Goal: Information Seeking & Learning: Check status

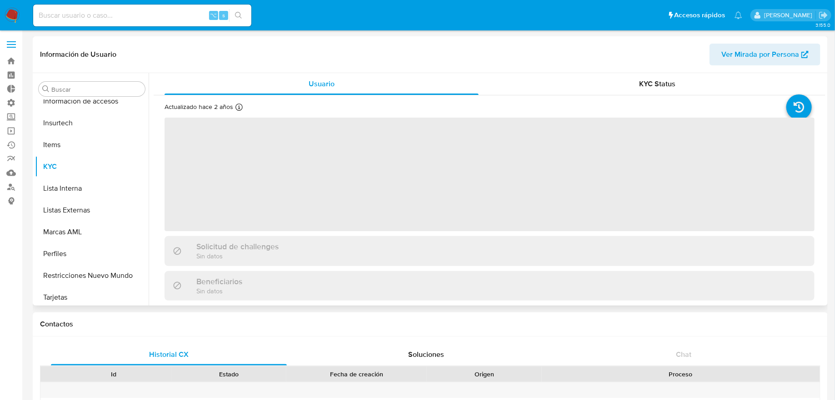
scroll to position [406, 0]
click at [129, 12] on input at bounding box center [142, 16] width 218 height 12
paste input "589005063"
type input "589005063"
select select "10"
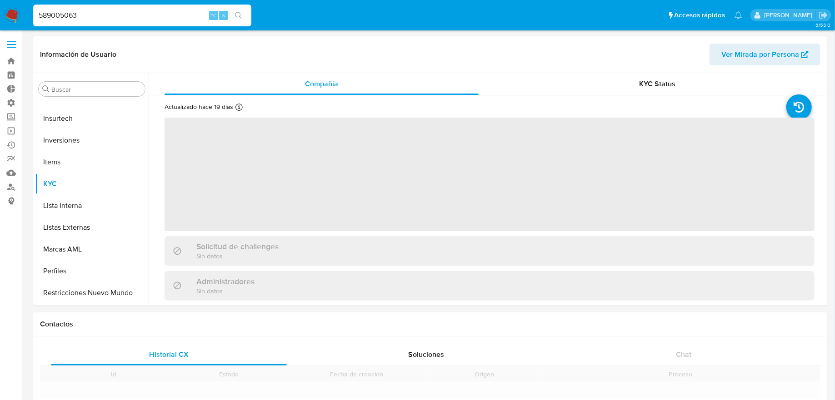
scroll to position [427, 0]
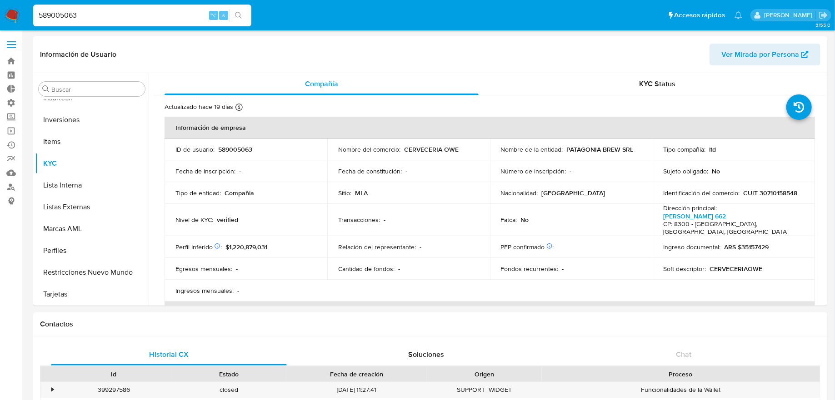
select select "10"
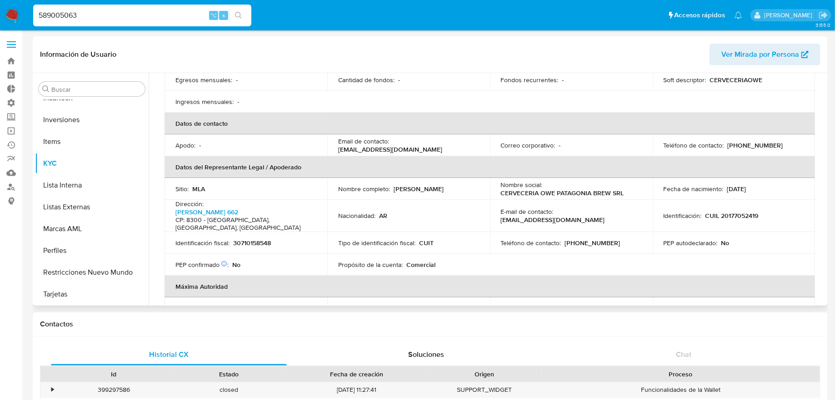
scroll to position [193, 0]
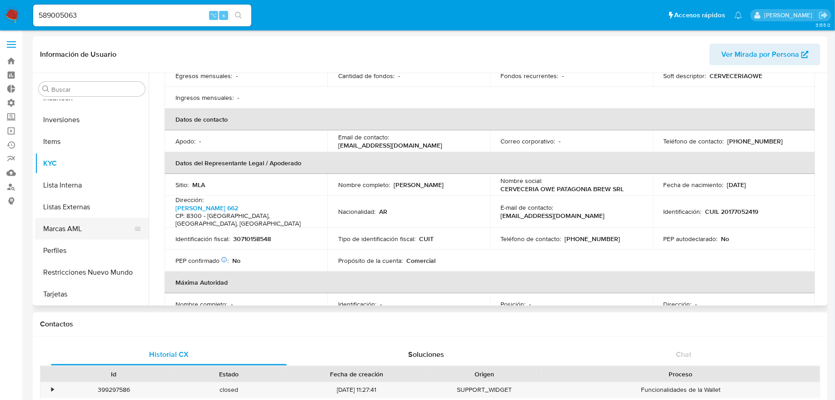
click at [117, 230] on button "Marcas AML" at bounding box center [88, 229] width 106 height 22
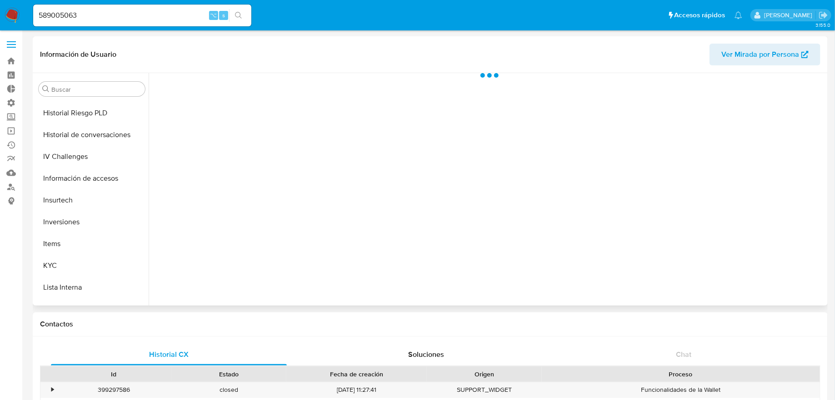
scroll to position [310, 0]
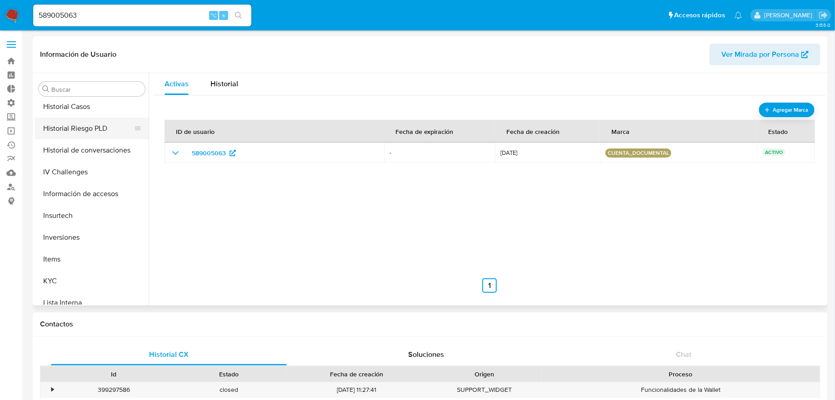
click at [100, 118] on button "Historial Riesgo PLD" at bounding box center [88, 129] width 106 height 22
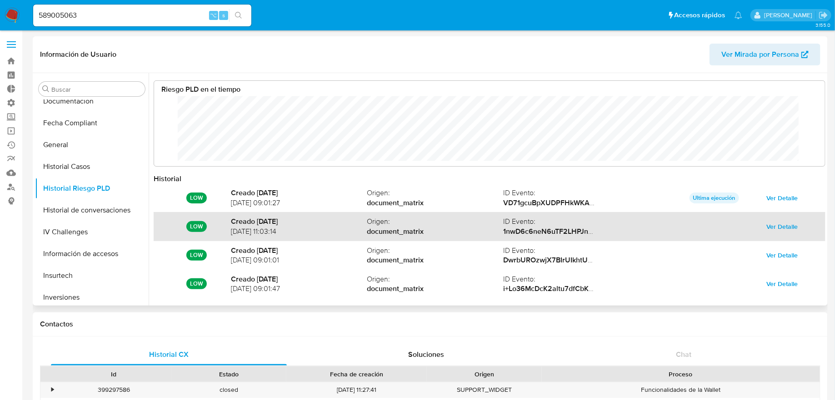
scroll to position [48, 0]
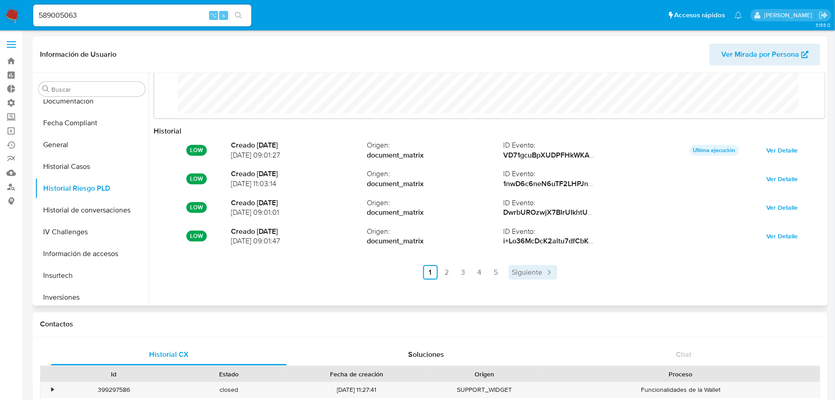
click at [510, 273] on link "Siguiente" at bounding box center [533, 272] width 49 height 15
click at [526, 272] on ul "Anterior 1 2 3 4 5 Siguiente" at bounding box center [490, 272] width 672 height 15
click at [534, 272] on link "Siguiente" at bounding box center [557, 272] width 49 height 15
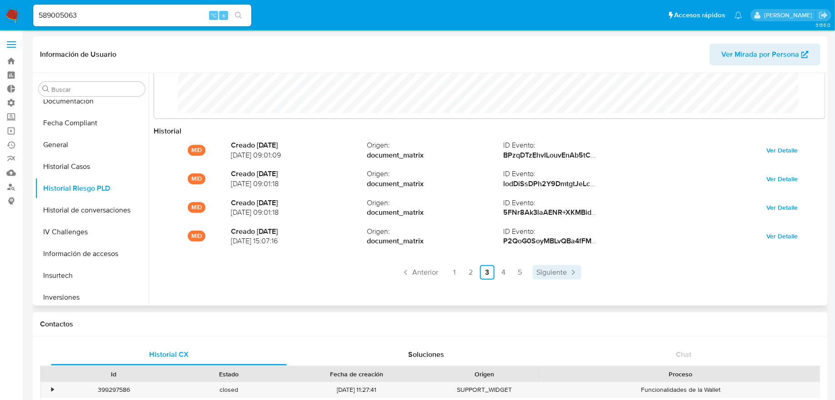
click at [534, 272] on link "Siguiente" at bounding box center [557, 272] width 49 height 15
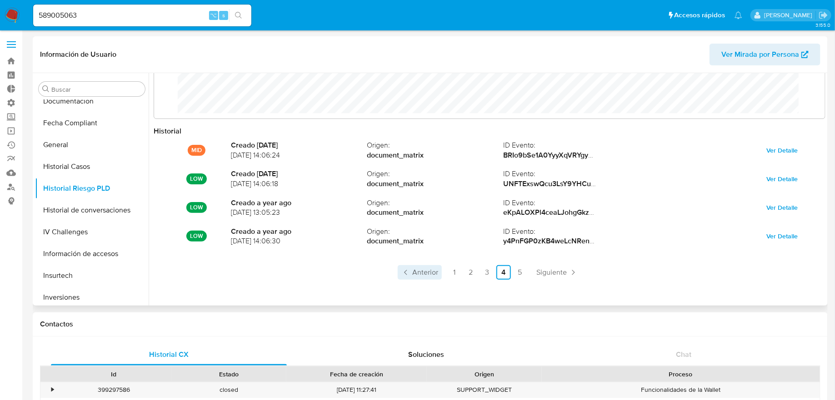
click at [418, 272] on span "Anterior" at bounding box center [425, 272] width 26 height 7
click at [509, 275] on link "Siguiente" at bounding box center [533, 272] width 49 height 15
click at [508, 275] on link "4" at bounding box center [503, 272] width 15 height 15
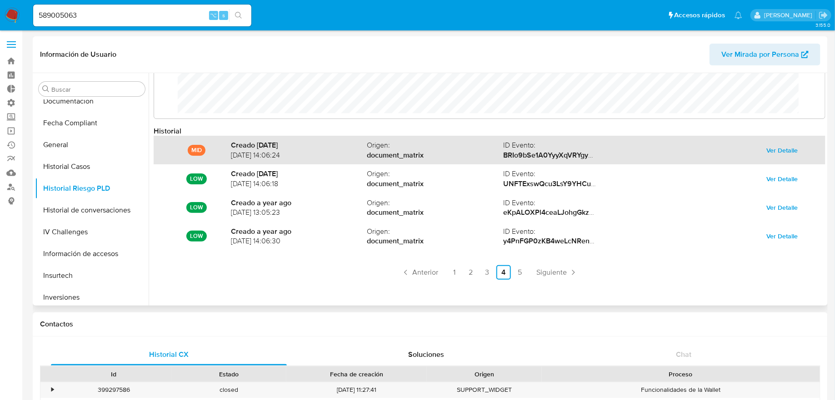
click at [773, 153] on span "Ver Detalle" at bounding box center [782, 150] width 31 height 13
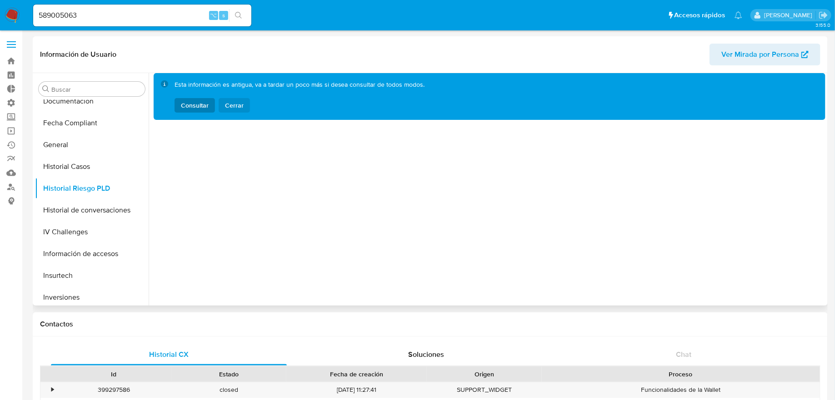
click at [237, 111] on span "Cerrar" at bounding box center [234, 105] width 19 height 15
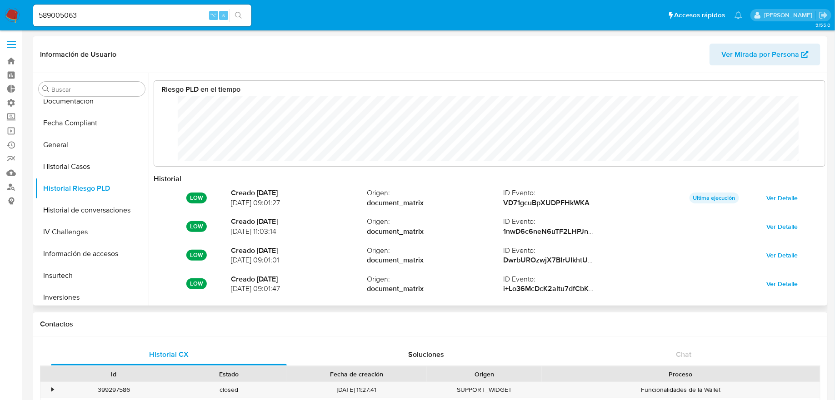
scroll to position [68, 654]
click at [56, 144] on button "General" at bounding box center [88, 145] width 106 height 22
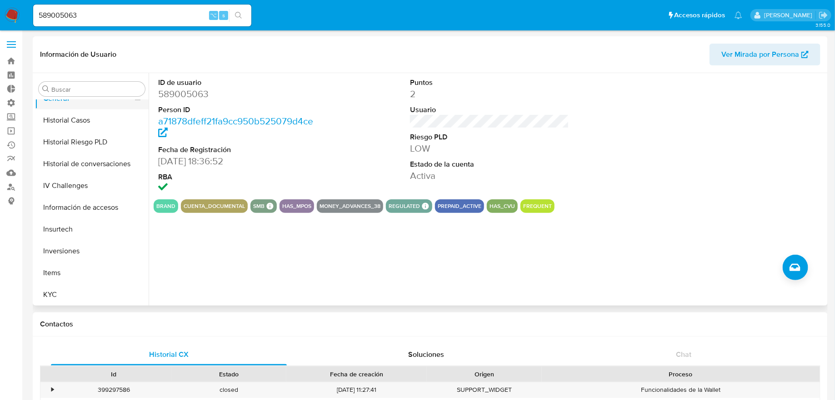
scroll to position [427, 0]
click at [20, 52] on label at bounding box center [11, 44] width 23 height 19
click at [0, 0] on input "checkbox" at bounding box center [0, 0] width 0 height 0
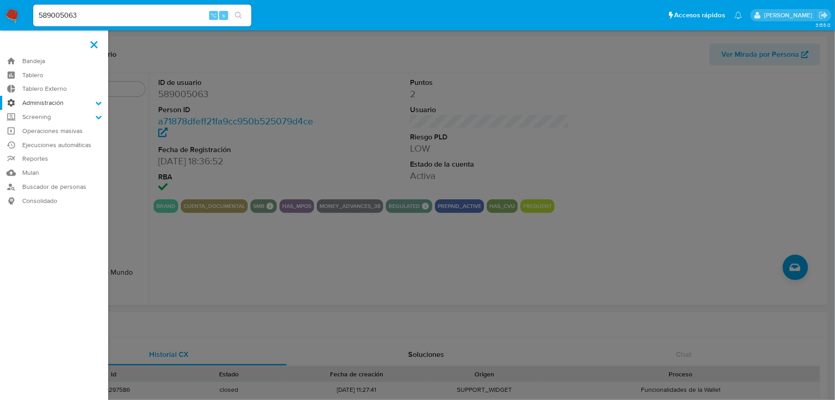
click at [40, 108] on label "Administración" at bounding box center [54, 103] width 108 height 14
click at [0, 0] on input "Administración" at bounding box center [0, 0] width 0 height 0
click at [39, 118] on link "Reglas" at bounding box center [54, 115] width 108 height 11
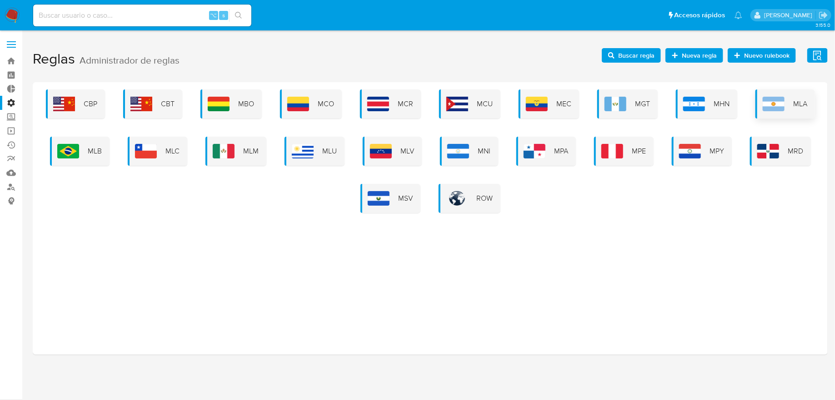
click at [766, 111] on div "MLA" at bounding box center [785, 104] width 60 height 29
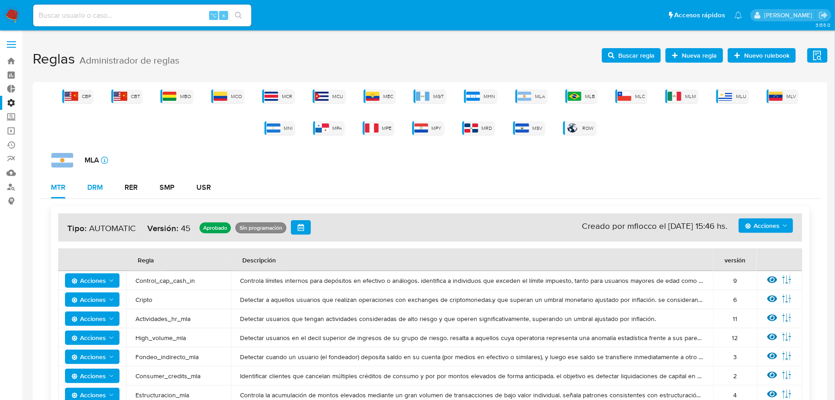
click at [99, 190] on div "DRM" at bounding box center [94, 187] width 15 height 7
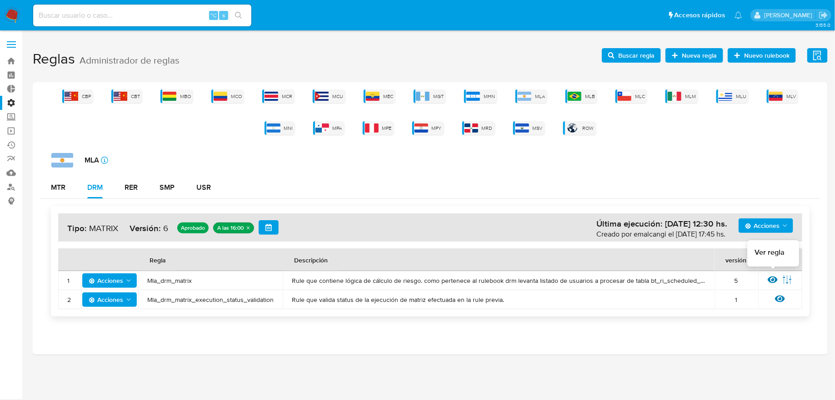
click at [769, 279] on icon at bounding box center [773, 280] width 10 height 7
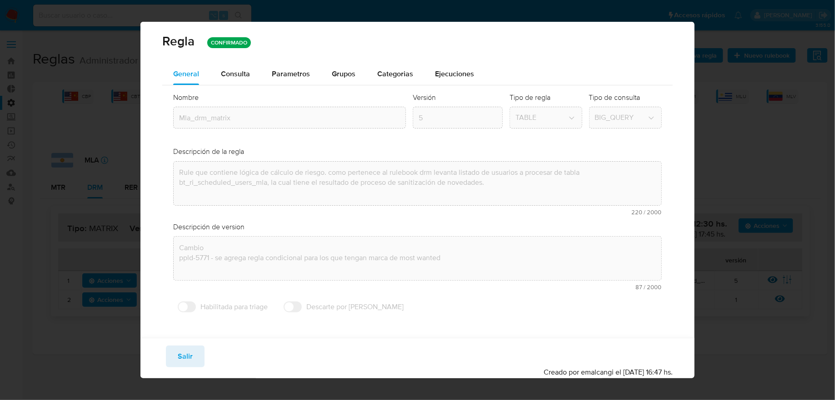
click at [231, 88] on div "Nombre text-es Mla_drm_matrix text-pt Mla_drm_matrix Aceptar Versión 5 Tipo de …" at bounding box center [417, 205] width 510 height 240
click at [231, 78] on span "Consulta" at bounding box center [235, 74] width 29 height 10
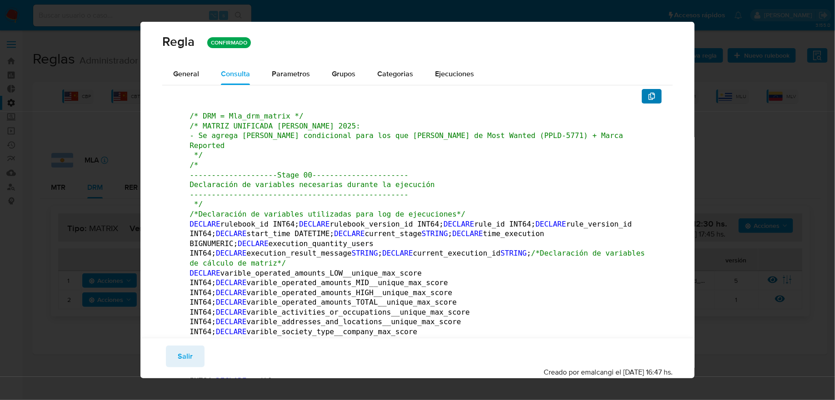
click at [649, 99] on icon "button" at bounding box center [651, 96] width 7 height 7
click at [188, 85] on div "General" at bounding box center [186, 74] width 26 height 22
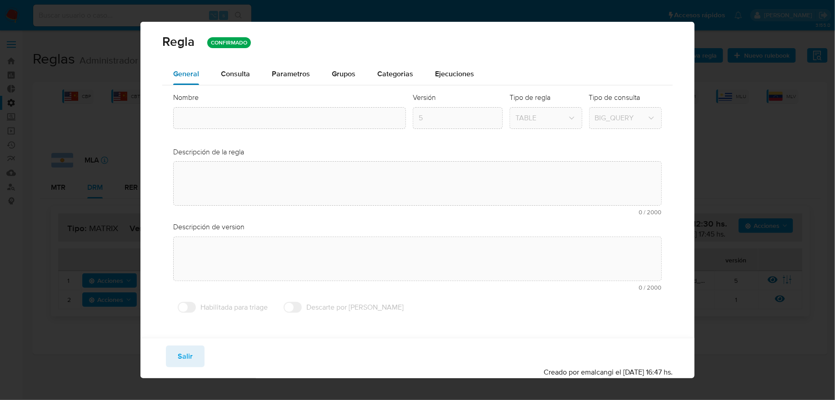
type textarea "Rule que contiene lógica de cálculo de riesgo. como pertenece al rulebook drm l…"
type input "Mla_drm_matrix"
type textarea "Cambio ppld-5771 - se agrega regla condicional para los que tengan marca de mos…"
click at [92, 146] on div "Regla CONFIRMADO General Consulta Parametros Grupos Categorias Ejecuciones Nomb…" at bounding box center [417, 200] width 835 height 400
click at [153, 52] on div "Regla CONFIRMADO" at bounding box center [417, 42] width 554 height 41
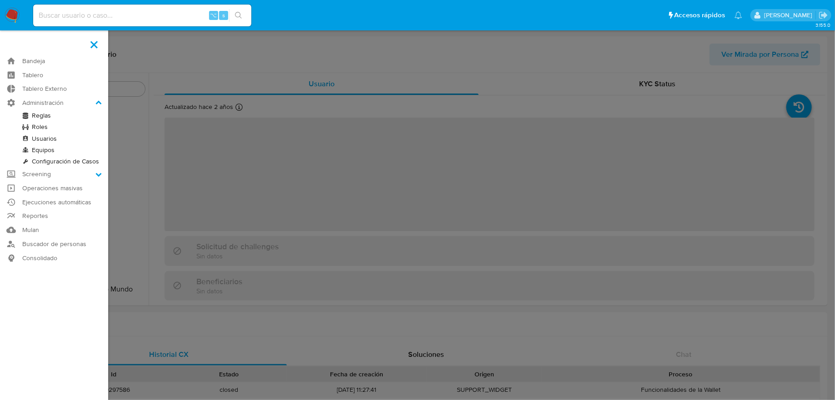
scroll to position [427, 0]
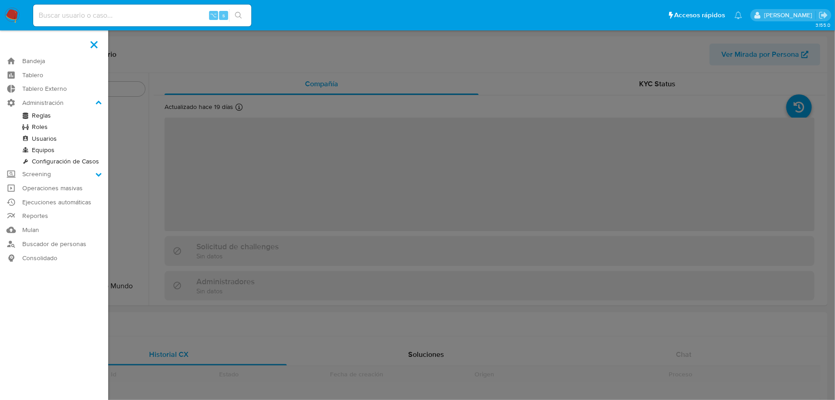
scroll to position [427, 0]
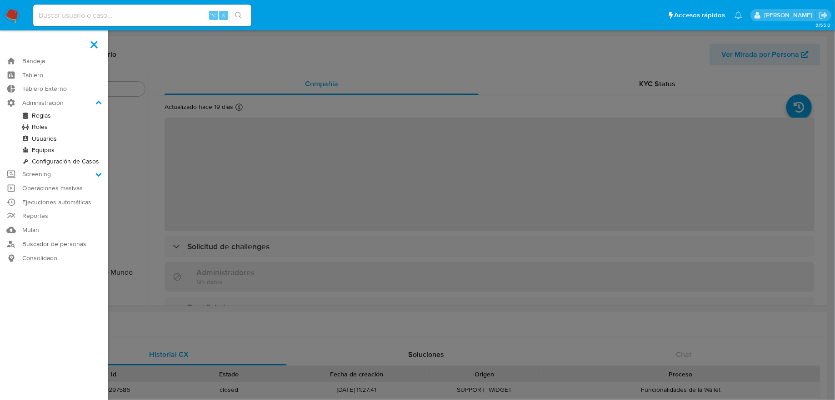
click at [131, 114] on label at bounding box center [417, 200] width 835 height 400
click at [0, 0] on input "checkbox" at bounding box center [0, 0] width 0 height 0
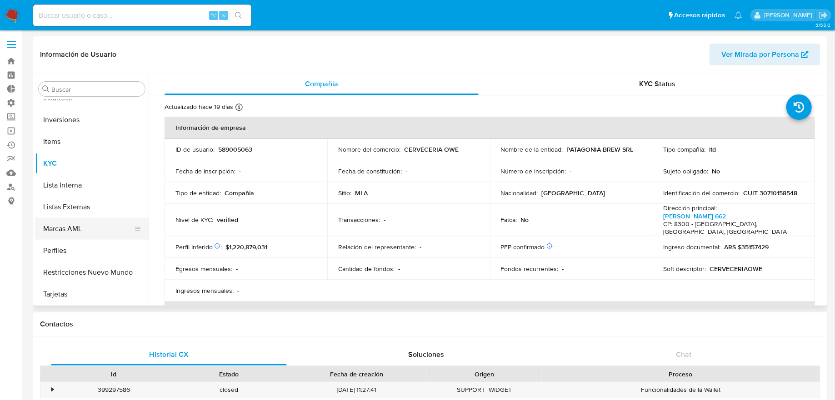
select select "10"
click at [101, 272] on button "Restricciones Nuevo Mundo" at bounding box center [88, 273] width 106 height 22
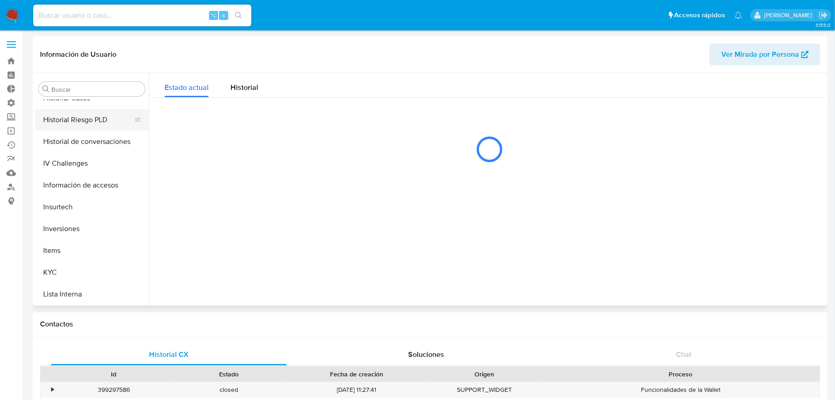
scroll to position [316, 0]
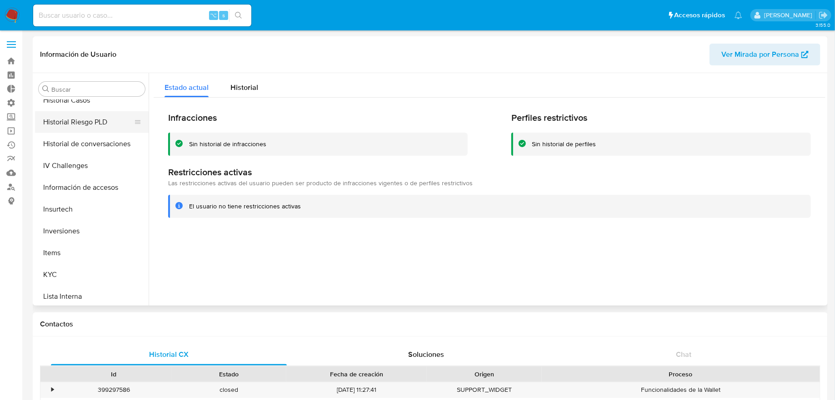
click at [100, 115] on button "Historial Riesgo PLD" at bounding box center [88, 122] width 106 height 22
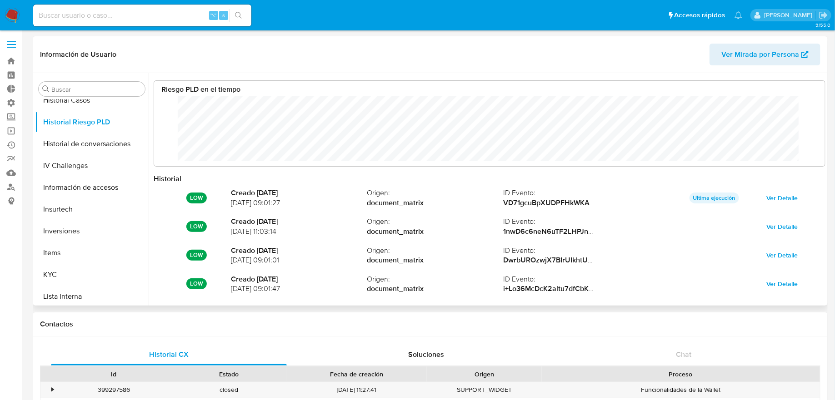
scroll to position [68, 654]
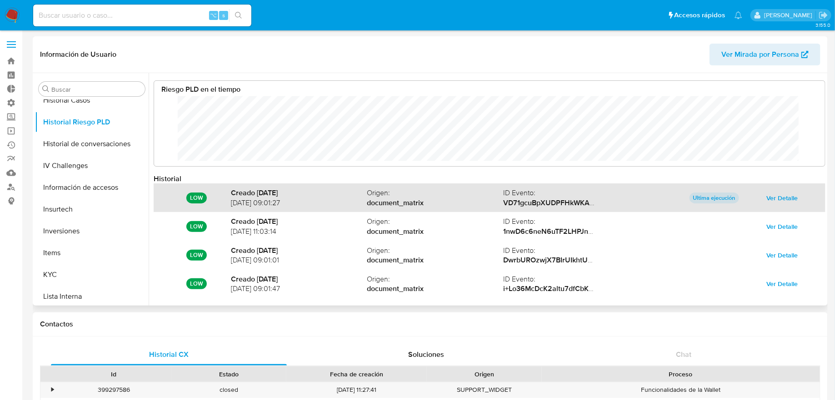
click at [775, 195] on span "Ver Detalle" at bounding box center [782, 198] width 31 height 13
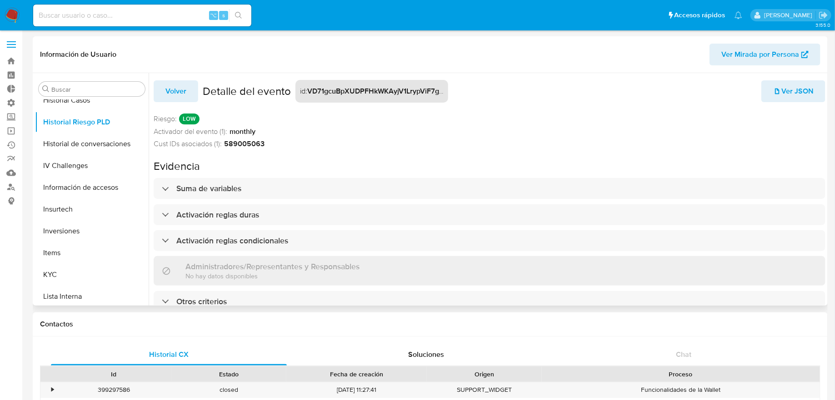
scroll to position [5, 0]
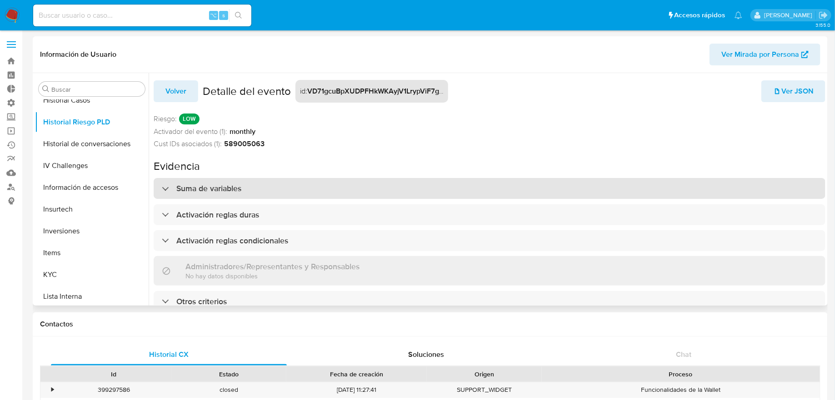
click at [425, 192] on div "Suma de variables" at bounding box center [490, 188] width 672 height 21
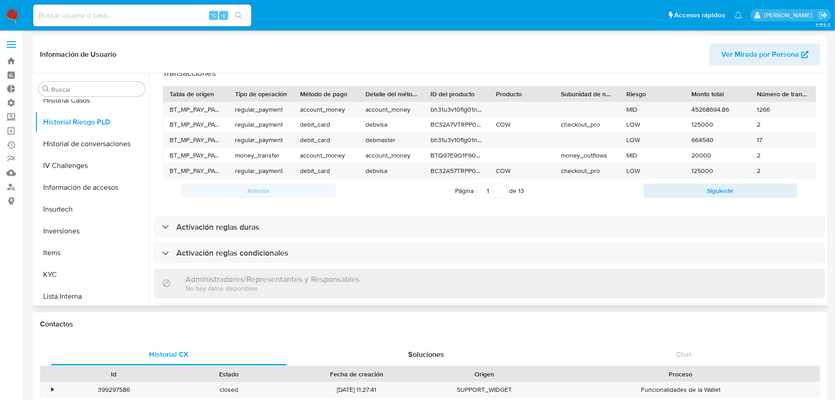
scroll to position [250, 0]
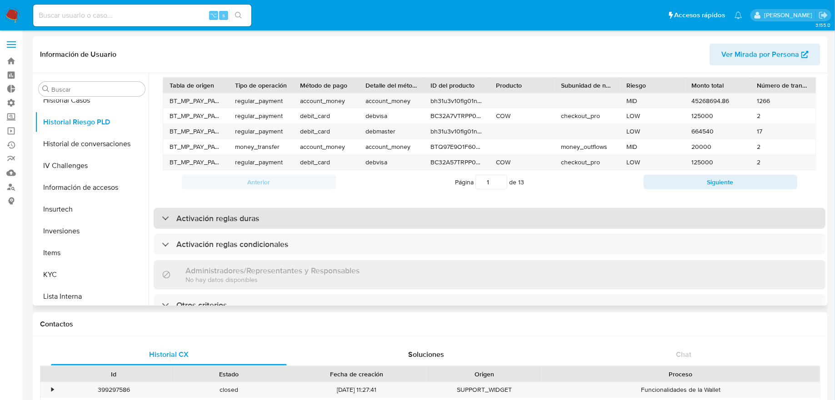
click at [240, 214] on h3 "Activación reglas duras" at bounding box center [217, 219] width 83 height 10
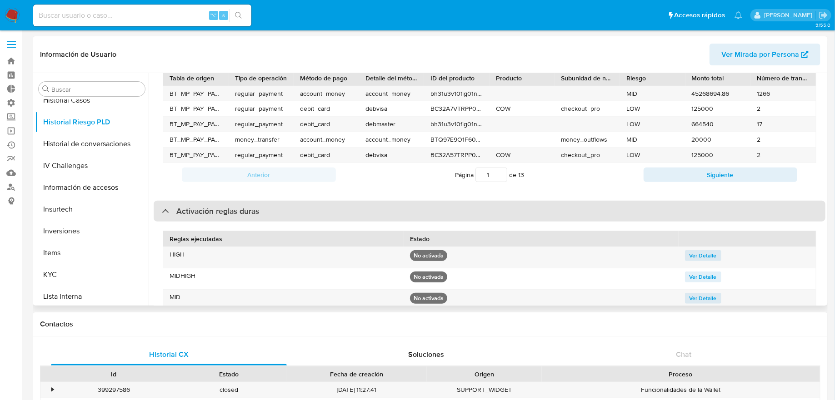
click at [240, 212] on h3 "Activación reglas duras" at bounding box center [217, 211] width 83 height 10
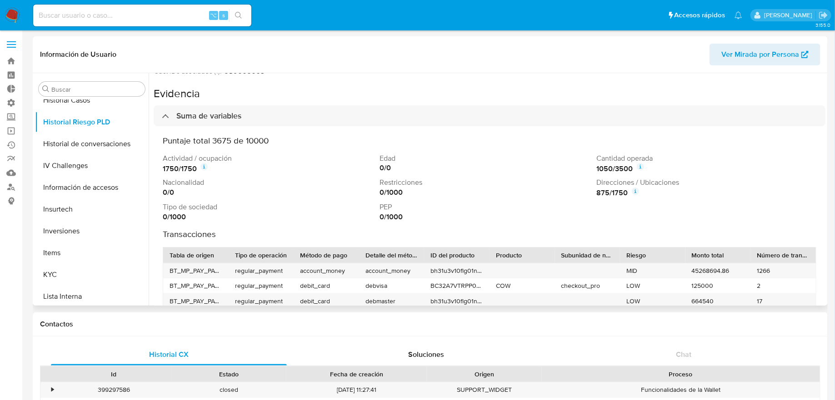
scroll to position [52, 0]
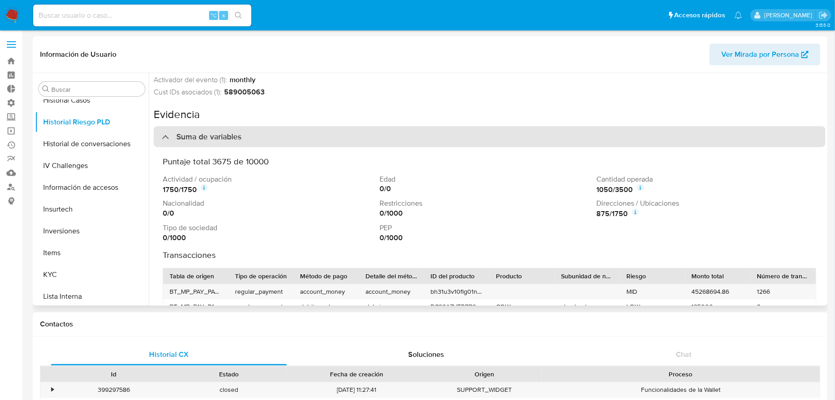
click at [610, 140] on div "Suma de variables" at bounding box center [490, 136] width 672 height 21
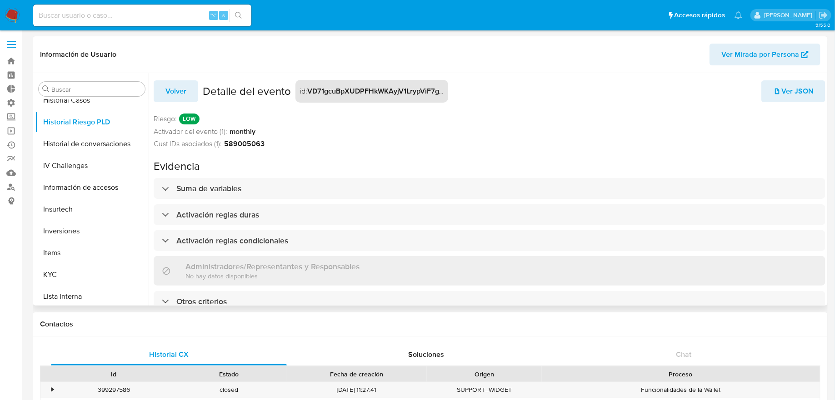
click at [783, 86] on span "Ver JSON" at bounding box center [793, 91] width 40 height 20
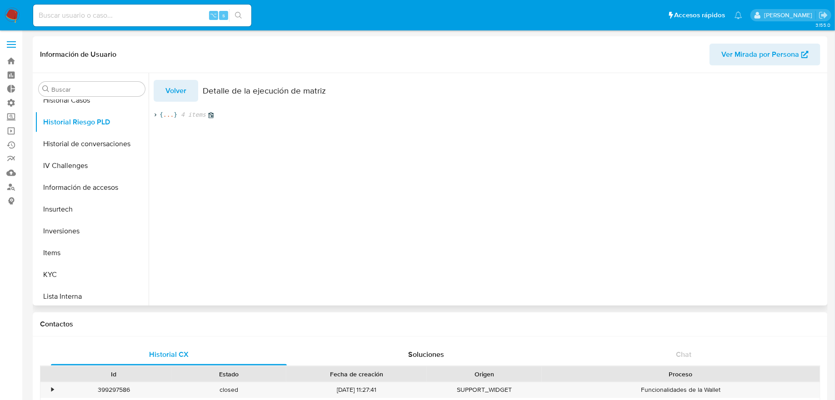
click at [167, 112] on span "..." at bounding box center [168, 115] width 10 height 8
click at [256, 137] on span "}" at bounding box center [258, 140] width 4 height 8
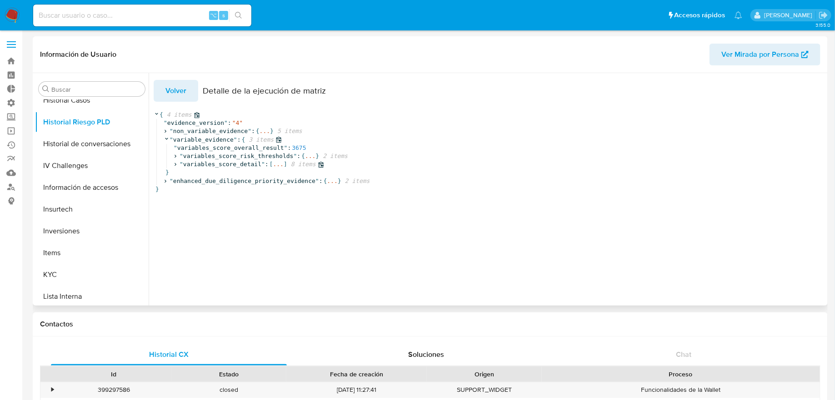
click at [276, 160] on span "..." at bounding box center [278, 164] width 10 height 8
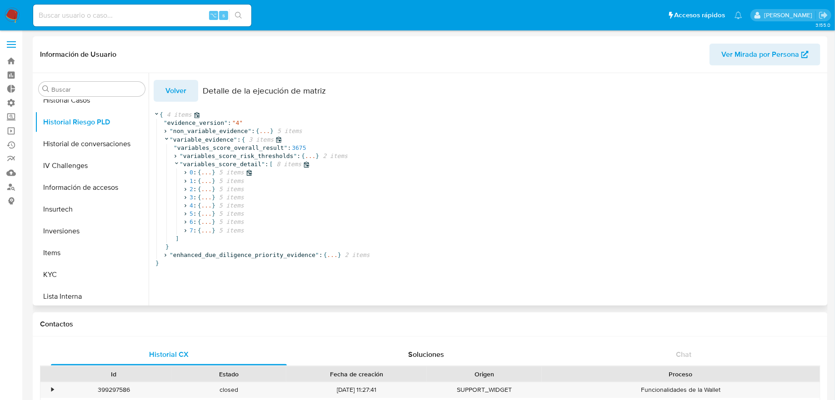
click at [207, 176] on span "..." at bounding box center [206, 173] width 10 height 8
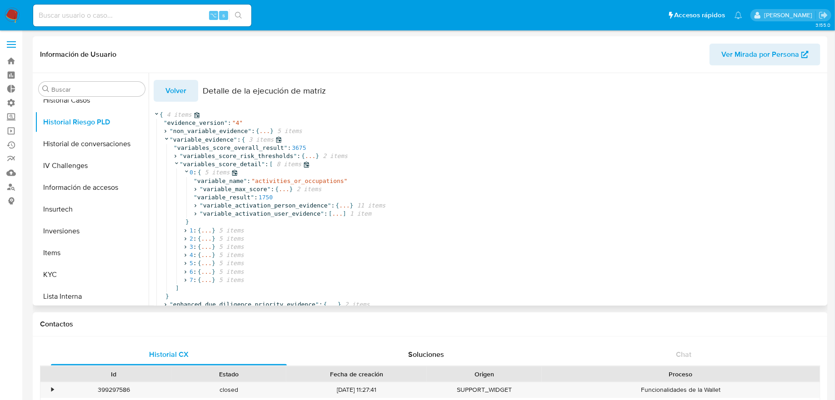
click at [206, 171] on span "5 items" at bounding box center [215, 173] width 29 height 8
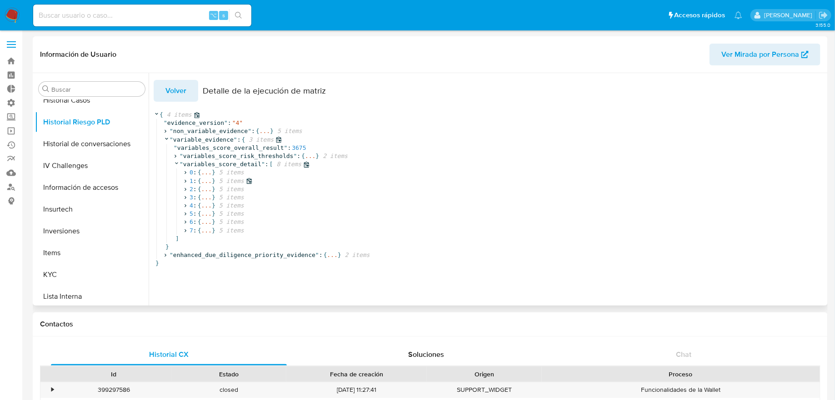
click at [206, 179] on span "..." at bounding box center [206, 181] width 10 height 8
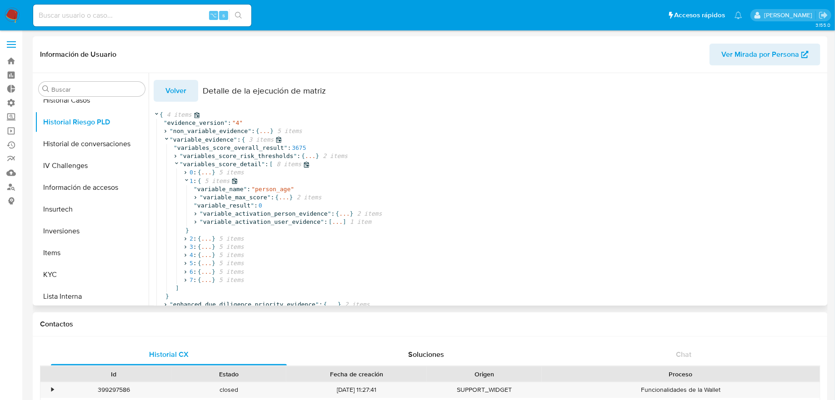
click at [206, 179] on span "5 items" at bounding box center [215, 181] width 29 height 8
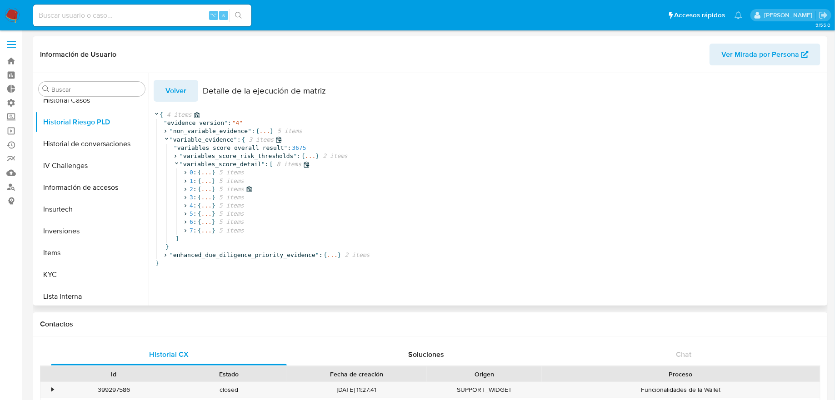
click at [206, 189] on span "..." at bounding box center [206, 189] width 10 height 8
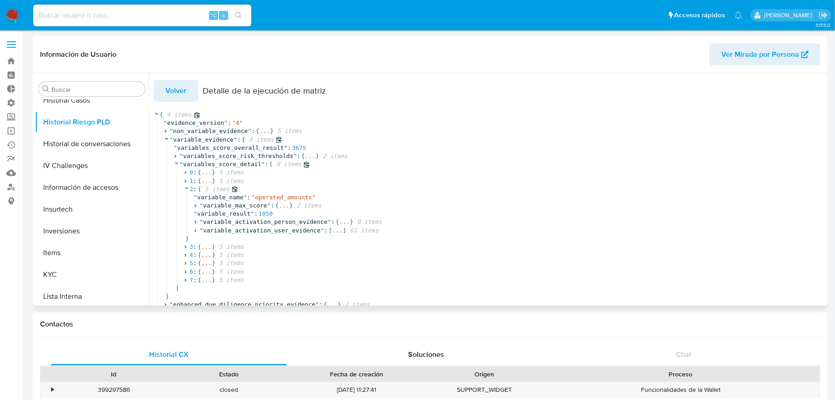
click at [206, 189] on span "5 items" at bounding box center [215, 189] width 29 height 8
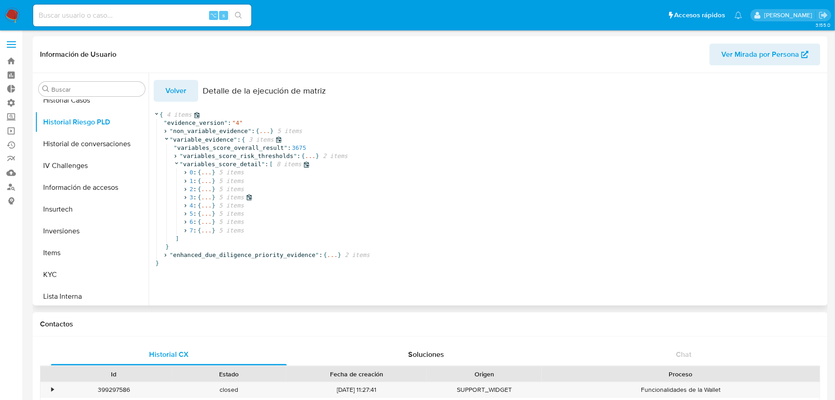
click at [206, 195] on span "..." at bounding box center [206, 198] width 10 height 8
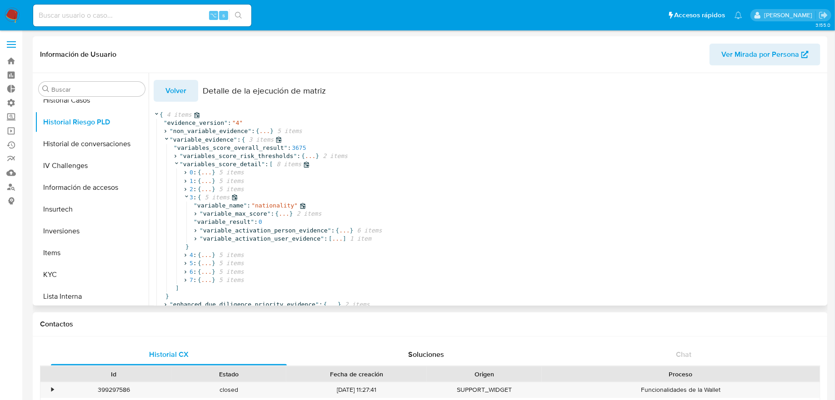
click at [206, 205] on span "variable_name" at bounding box center [220, 205] width 46 height 7
click at [205, 196] on span "5 items" at bounding box center [215, 198] width 29 height 8
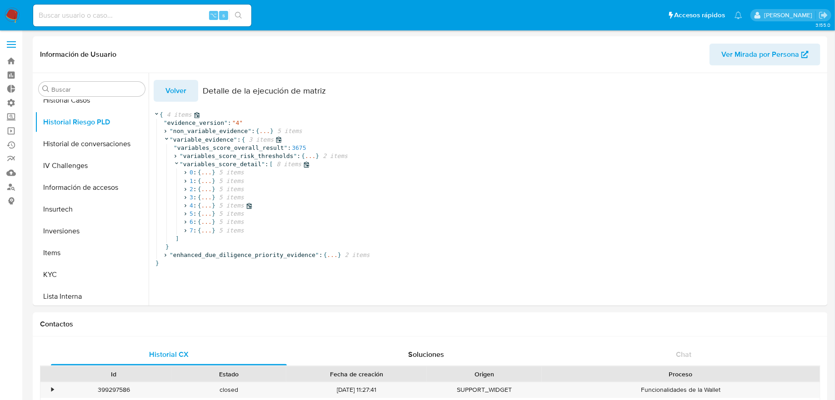
click at [205, 208] on span "..." at bounding box center [206, 206] width 10 height 8
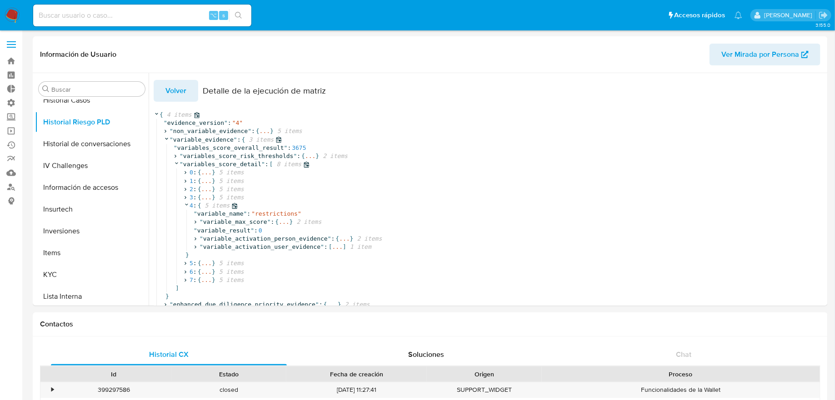
click at [205, 208] on span "5 items" at bounding box center [215, 206] width 29 height 8
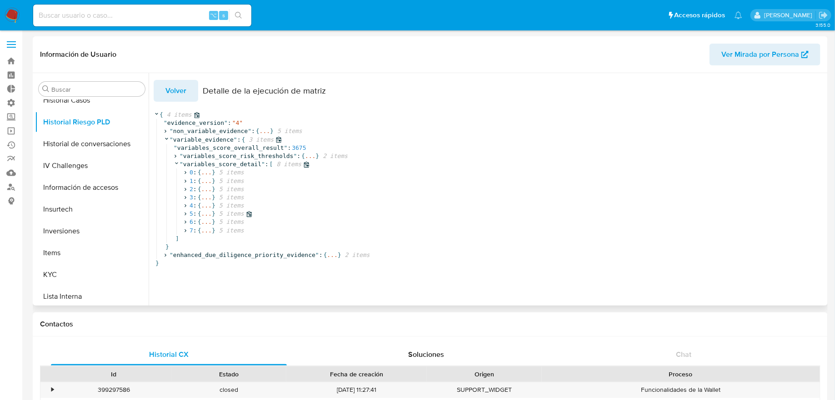
click at [205, 216] on span "..." at bounding box center [206, 214] width 10 height 8
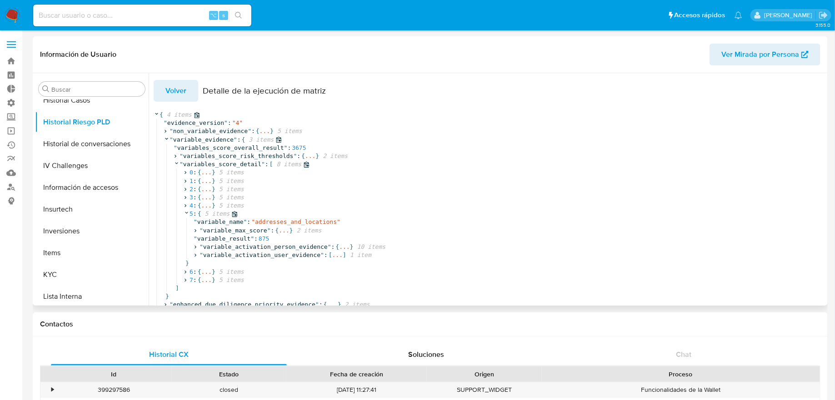
click at [205, 216] on span "5 items" at bounding box center [215, 214] width 29 height 8
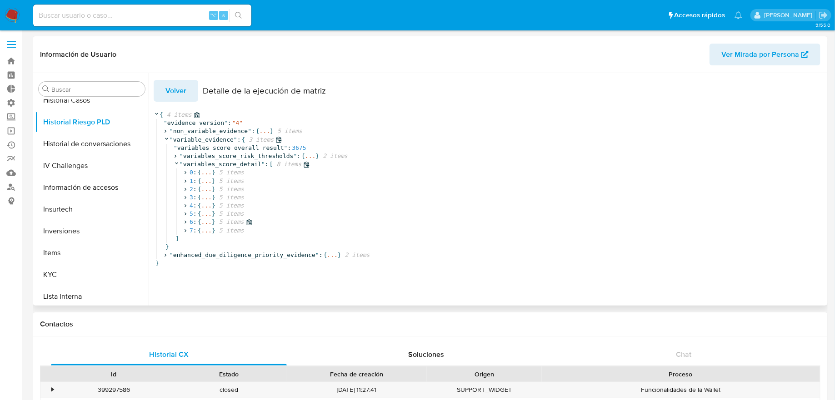
click at [205, 222] on span "..." at bounding box center [206, 222] width 10 height 8
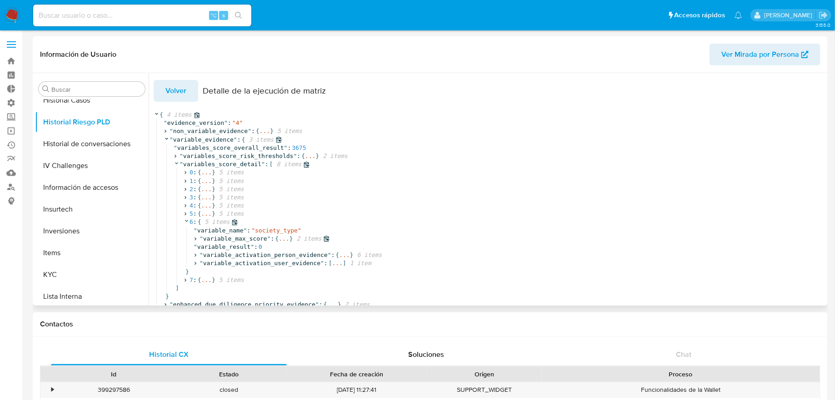
click at [282, 241] on span "..." at bounding box center [284, 239] width 10 height 8
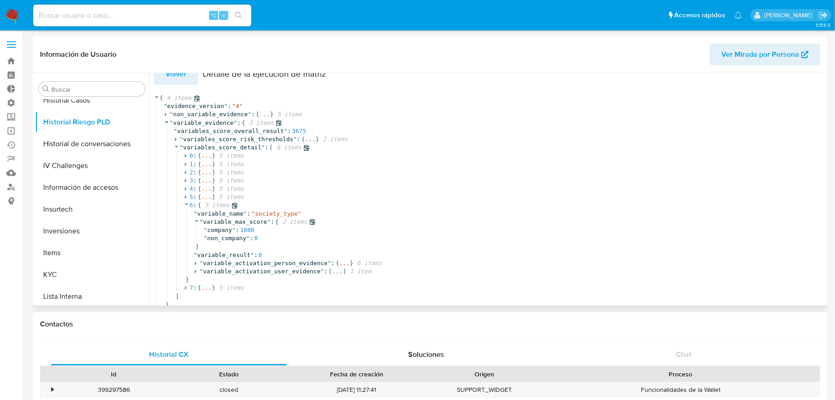
scroll to position [30, 0]
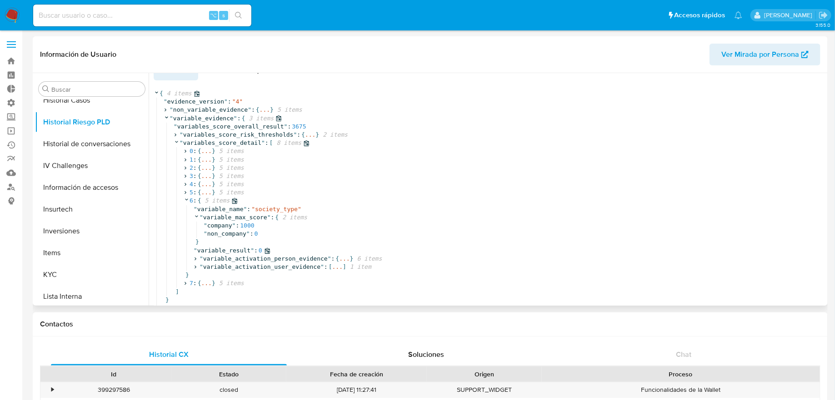
click at [345, 255] on span "..." at bounding box center [344, 259] width 10 height 8
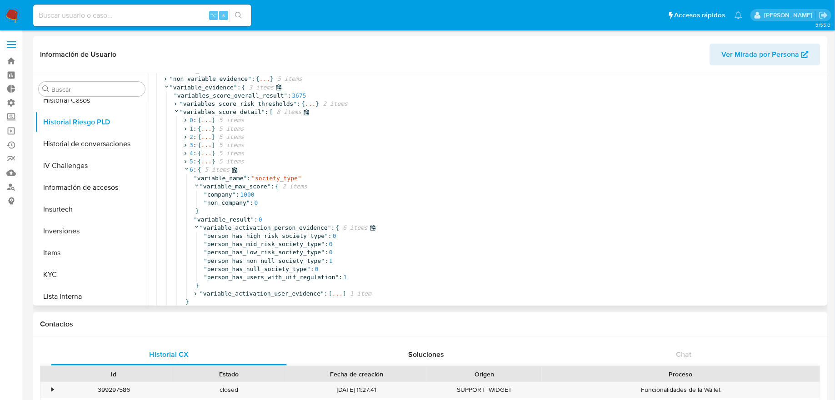
scroll to position [89, 0]
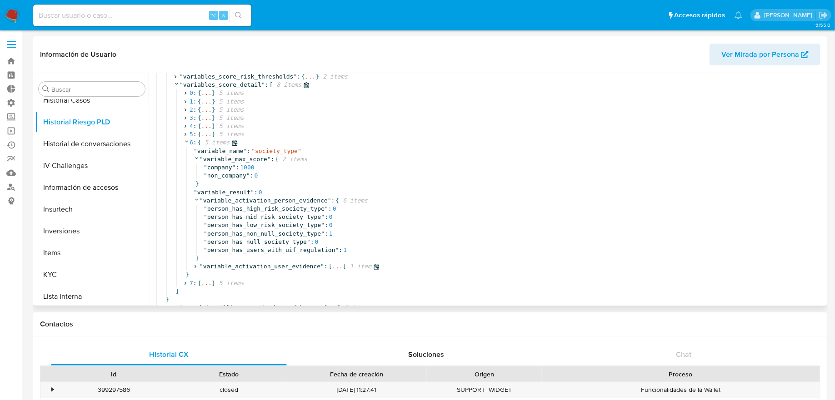
click at [341, 263] on span "..." at bounding box center [337, 267] width 10 height 8
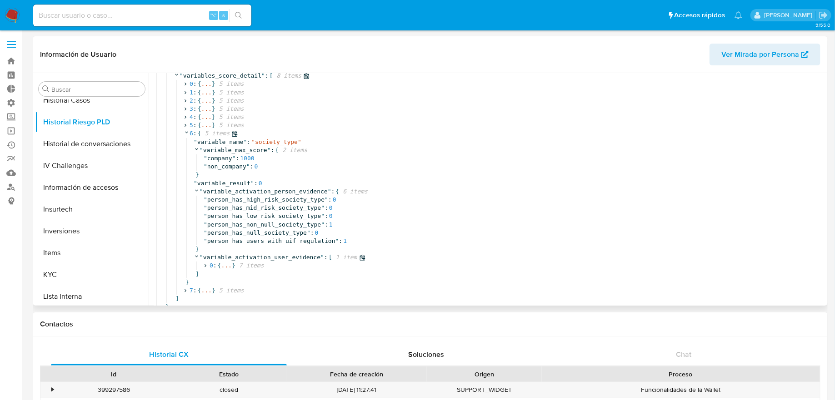
scroll to position [105, 0]
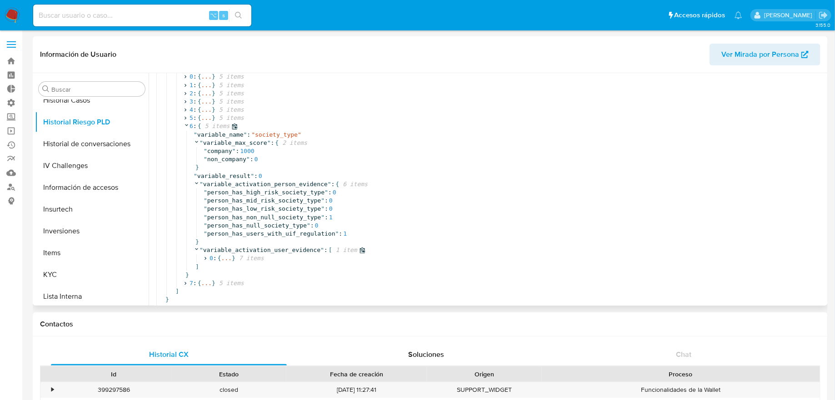
click at [231, 263] on div "]" at bounding box center [541, 267] width 695 height 8
click at [226, 255] on span "..." at bounding box center [226, 259] width 10 height 8
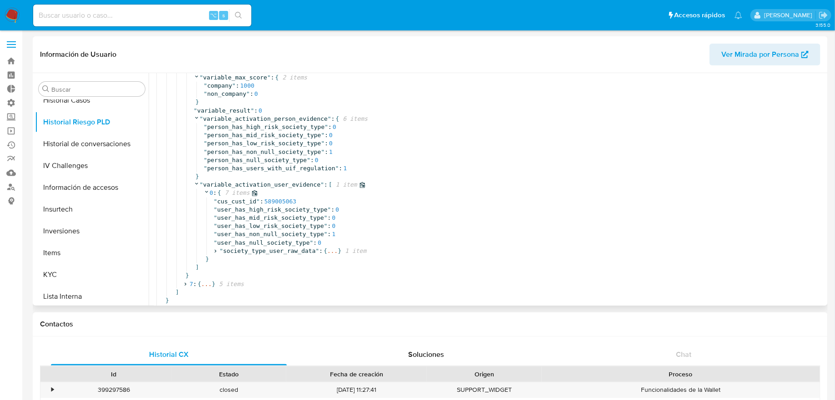
scroll to position [171, 0]
click at [334, 247] on span "..." at bounding box center [332, 251] width 10 height 8
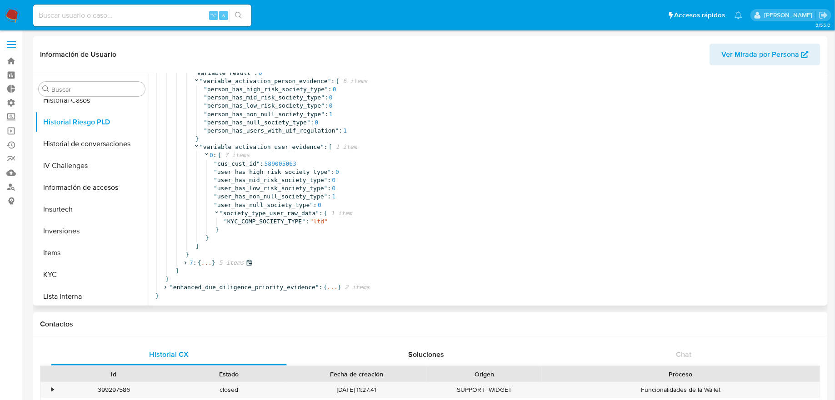
scroll to position [26, 0]
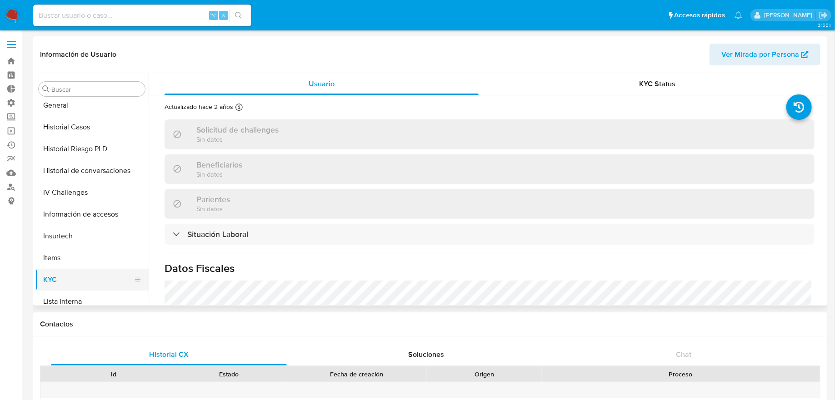
scroll to position [157, 0]
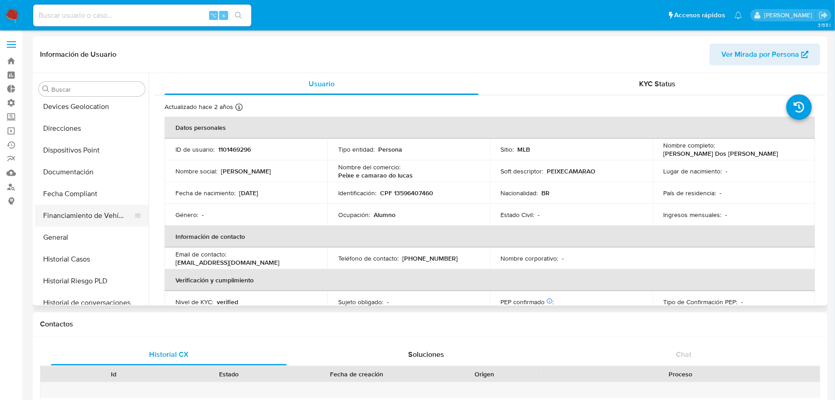
select select "10"
click at [197, 19] on input at bounding box center [142, 16] width 218 height 12
paste input "1635937612"
type input "1635937612"
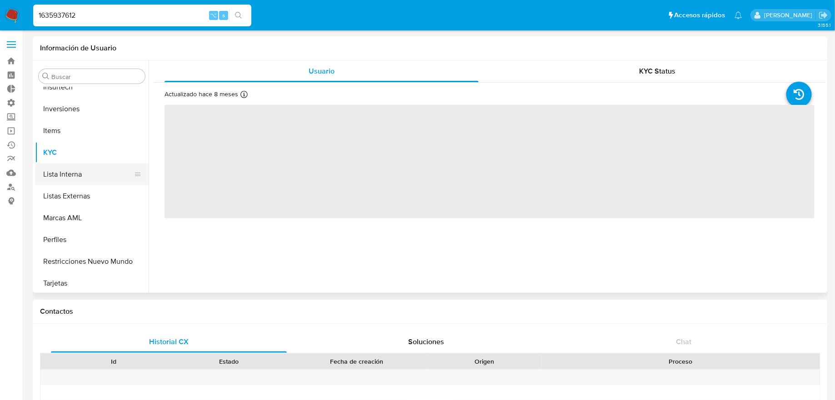
scroll to position [428, 0]
select select "10"
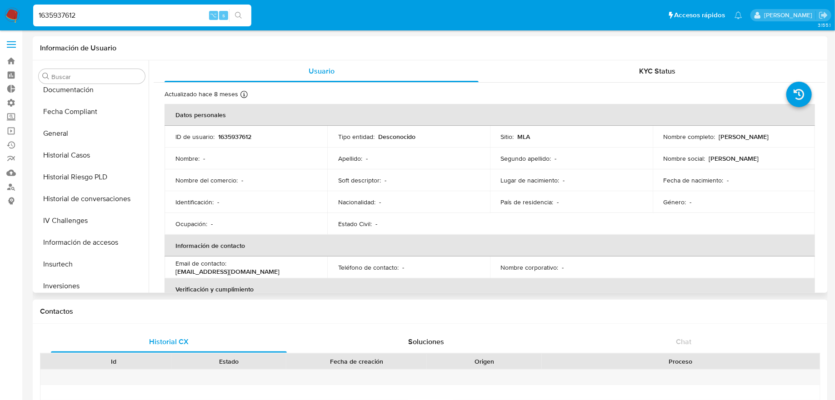
scroll to position [235, 0]
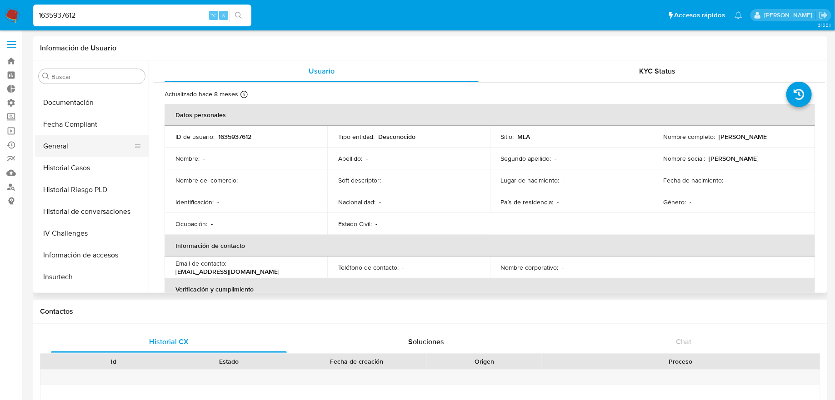
click at [99, 149] on button "General" at bounding box center [88, 146] width 106 height 22
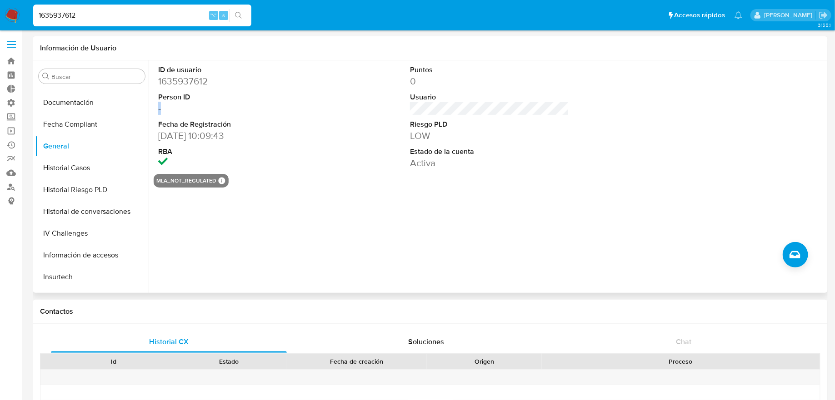
drag, startPoint x: 158, startPoint y: 102, endPoint x: 210, endPoint y: 106, distance: 51.9
click at [210, 106] on dd "-" at bounding box center [237, 108] width 159 height 13
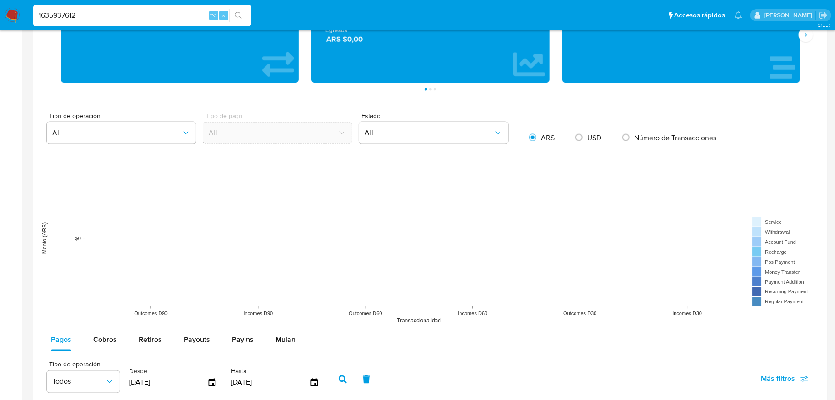
scroll to position [482, 0]
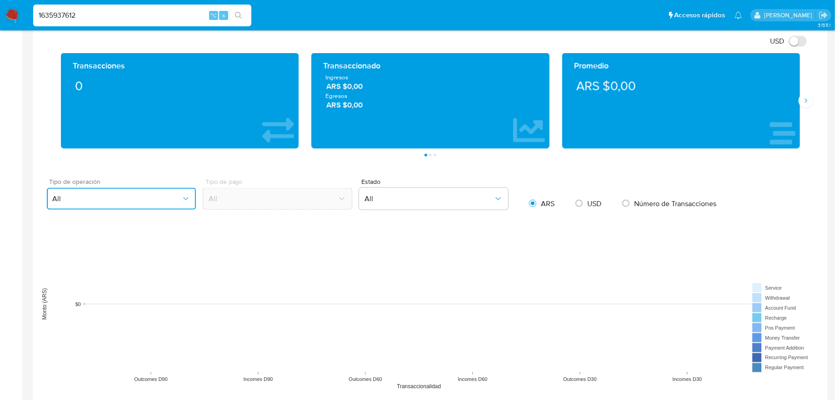
click at [191, 198] on button "All" at bounding box center [121, 199] width 149 height 22
click at [400, 190] on button "All" at bounding box center [433, 199] width 149 height 22
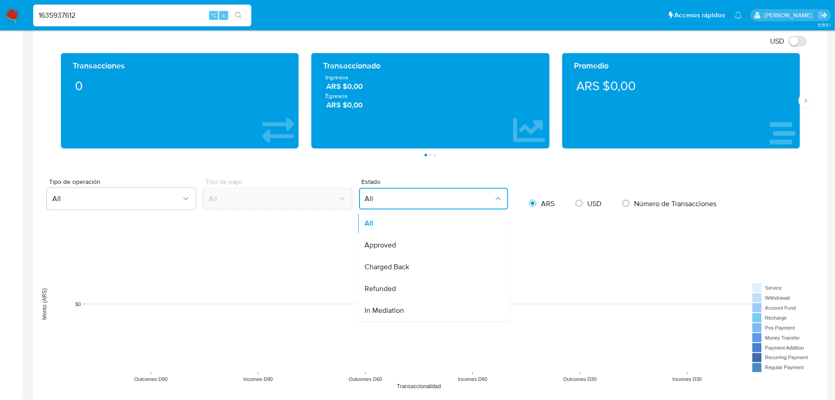
click at [409, 169] on div "USD Cambiar entre moneda local y dolar Transacciones 0 Transaccionado Ingresos …" at bounding box center [430, 348] width 780 height 629
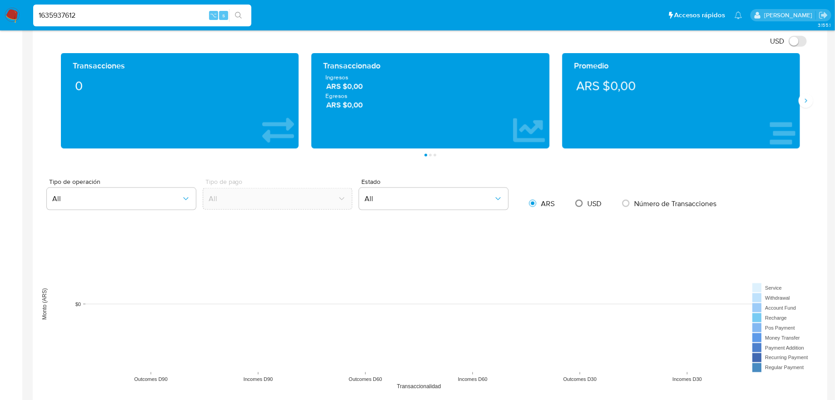
click at [583, 200] on input "radio" at bounding box center [579, 203] width 15 height 15
radio input "true"
click at [548, 200] on span "ARS" at bounding box center [548, 204] width 14 height 10
click at [540, 200] on input "radio" at bounding box center [532, 203] width 15 height 15
radio input "true"
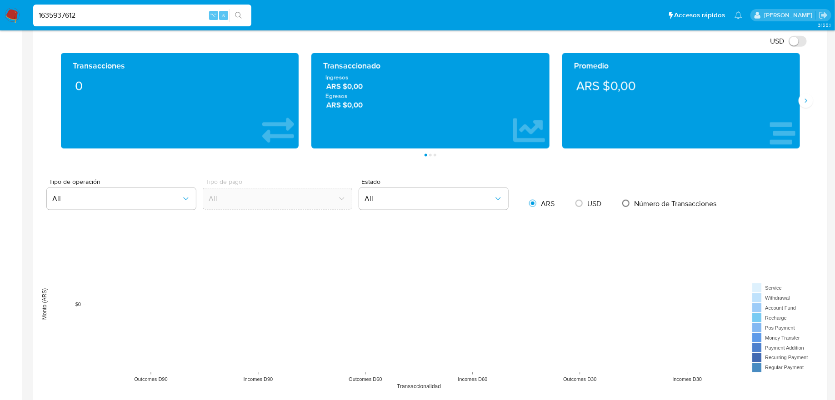
click at [629, 200] on input "radio" at bounding box center [626, 203] width 15 height 15
radio input "true"
click at [544, 201] on span "ARS" at bounding box center [548, 204] width 14 height 10
click at [540, 201] on input "radio" at bounding box center [532, 203] width 15 height 15
radio input "true"
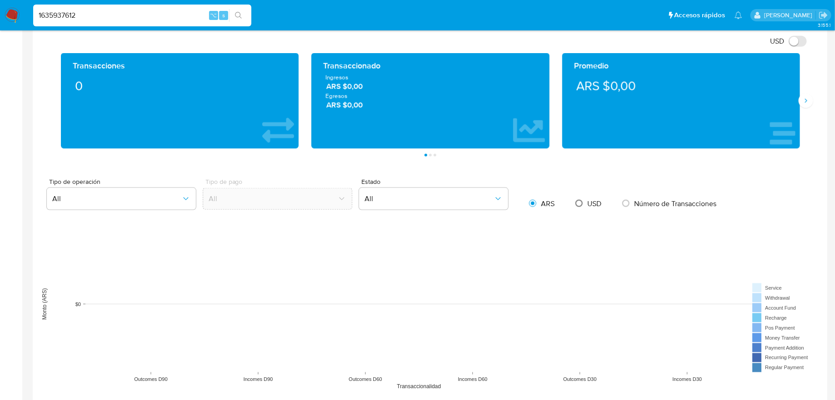
click at [577, 201] on input "radio" at bounding box center [579, 203] width 15 height 15
radio input "true"
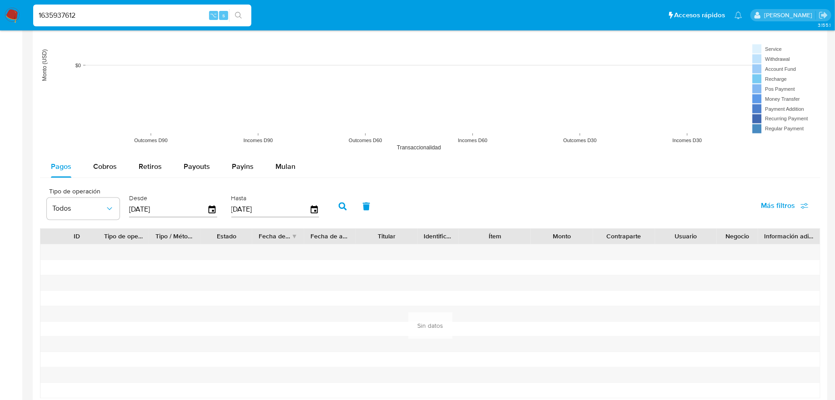
scroll to position [730, 0]
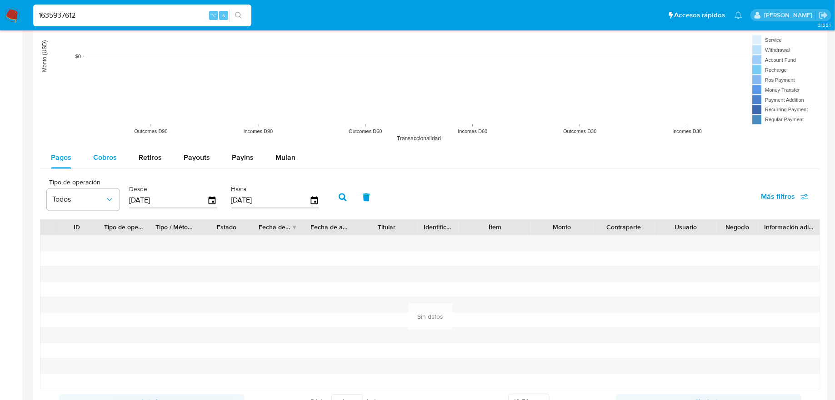
click at [110, 153] on span "Cobros" at bounding box center [105, 158] width 24 height 10
select select "10"
click at [151, 161] on div "Retiros" at bounding box center [150, 158] width 23 height 22
select select "10"
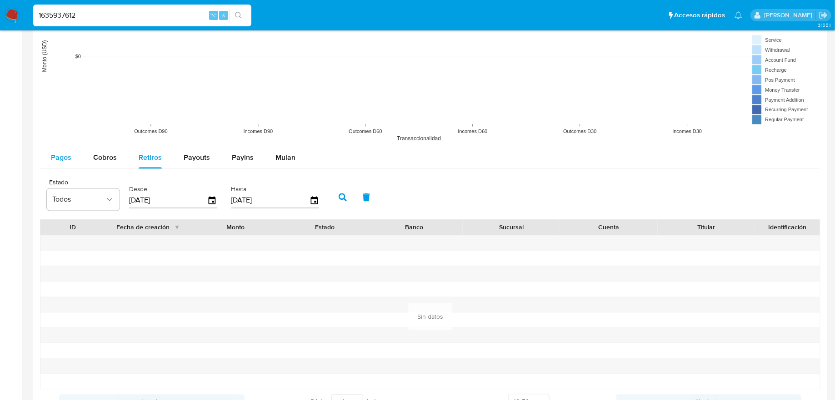
click at [63, 158] on span "Pagos" at bounding box center [61, 158] width 20 height 10
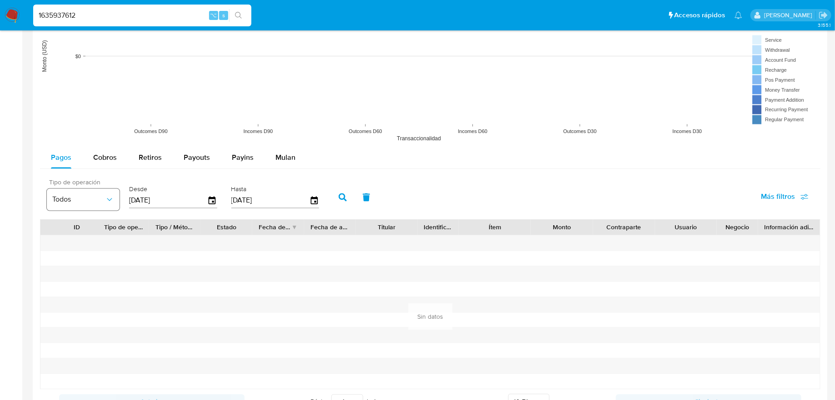
click at [113, 198] on icon "button" at bounding box center [109, 199] width 9 height 9
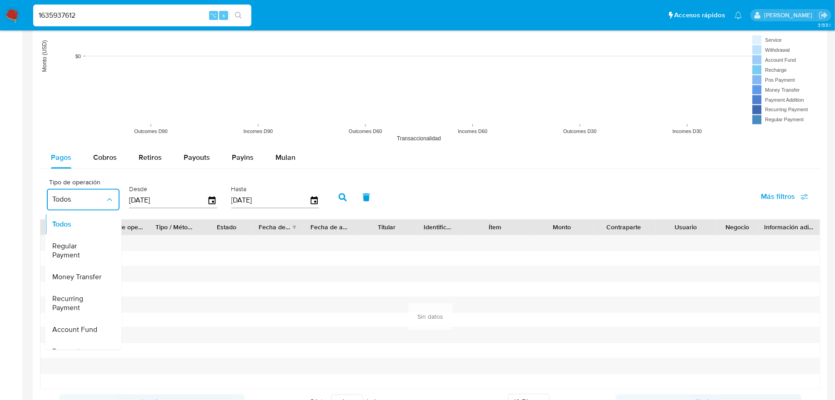
click at [133, 186] on label "Desde" at bounding box center [173, 189] width 88 height 9
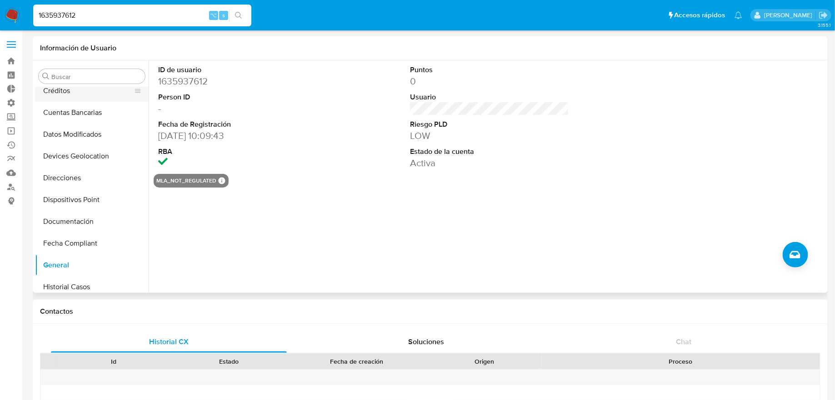
scroll to position [0, 0]
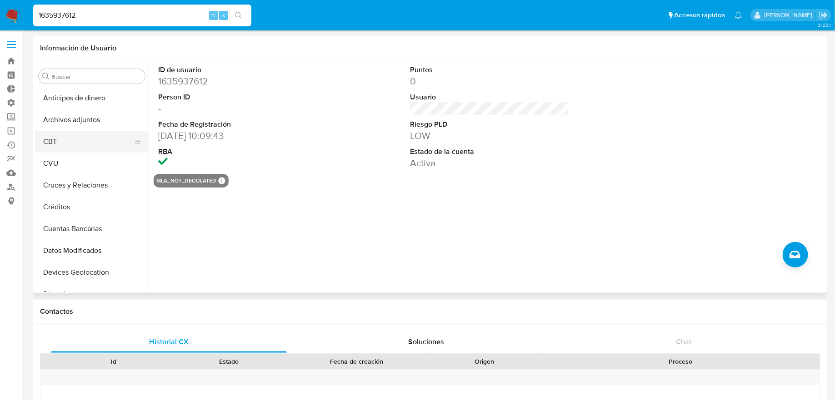
click at [84, 141] on button "CBT" at bounding box center [88, 142] width 106 height 22
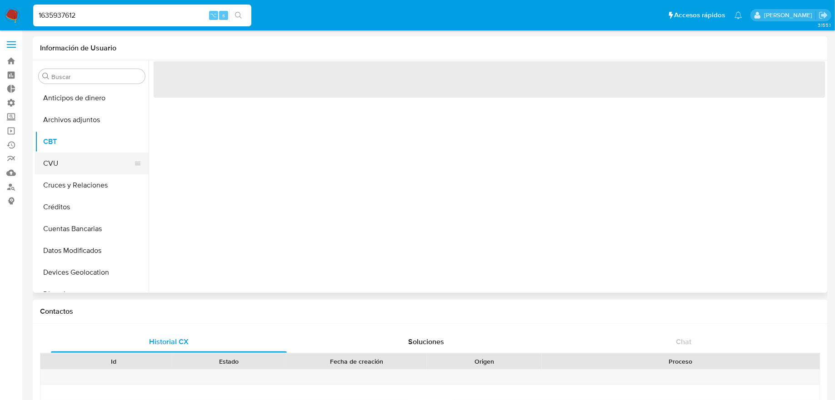
click at [84, 158] on button "CVU" at bounding box center [88, 164] width 106 height 22
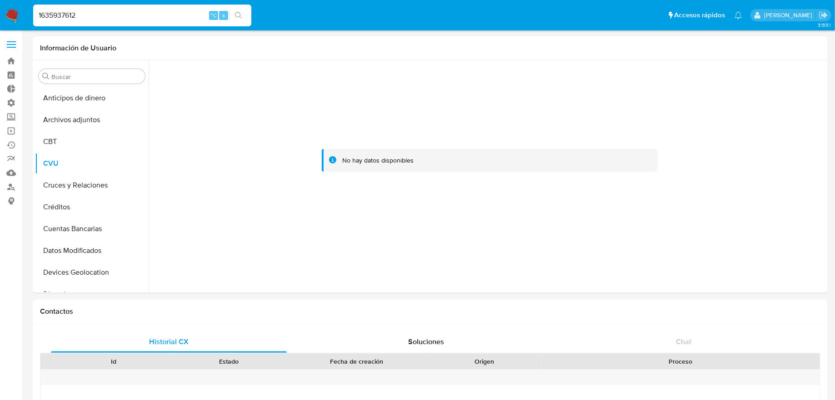
click at [165, 14] on input "1635937612" at bounding box center [142, 16] width 218 height 12
paste input "86965208"
type input "1686965208"
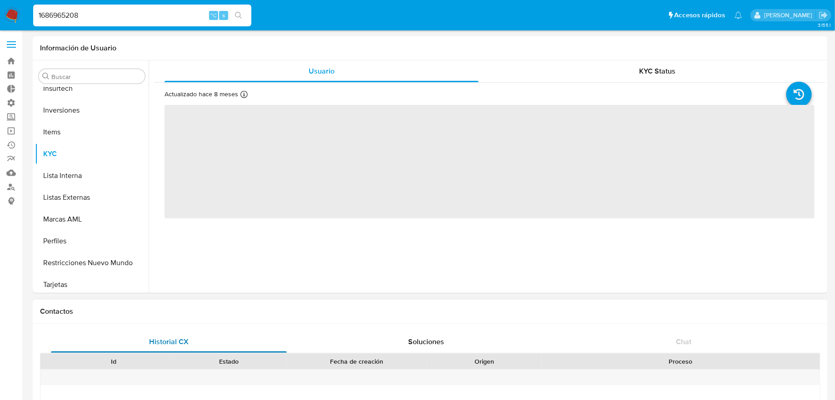
scroll to position [428, 0]
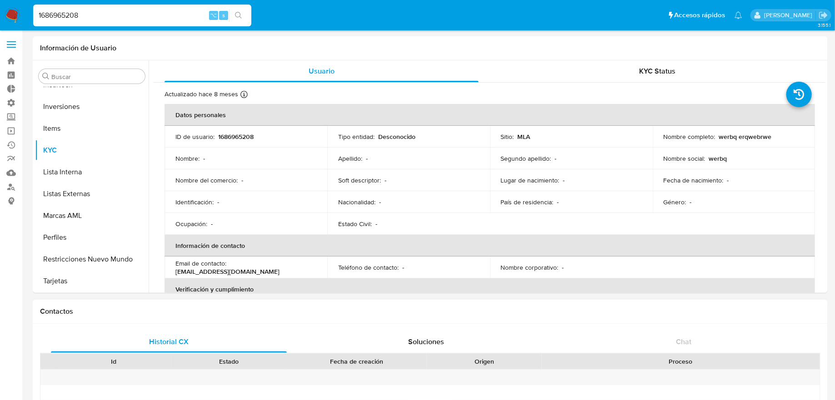
select select "10"
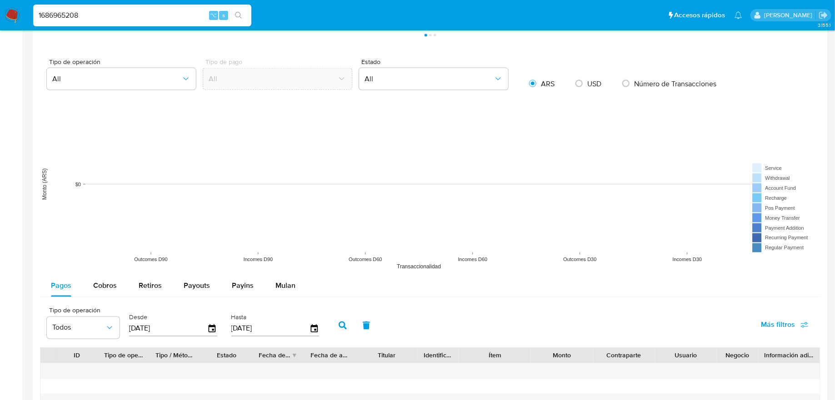
scroll to position [598, 0]
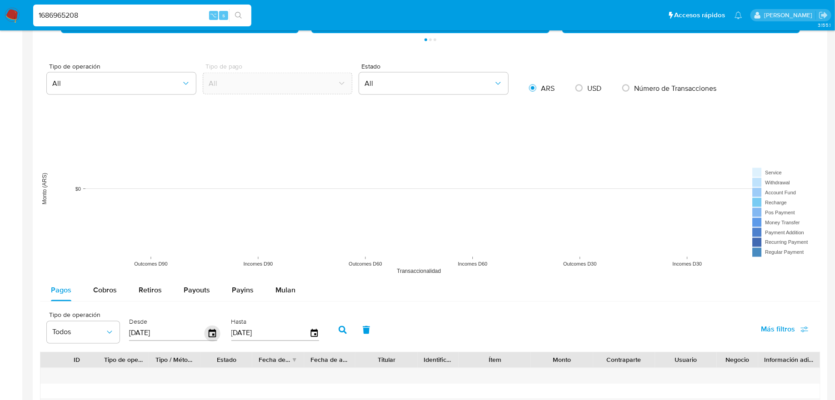
click at [206, 331] on icon "button" at bounding box center [213, 334] width 16 height 16
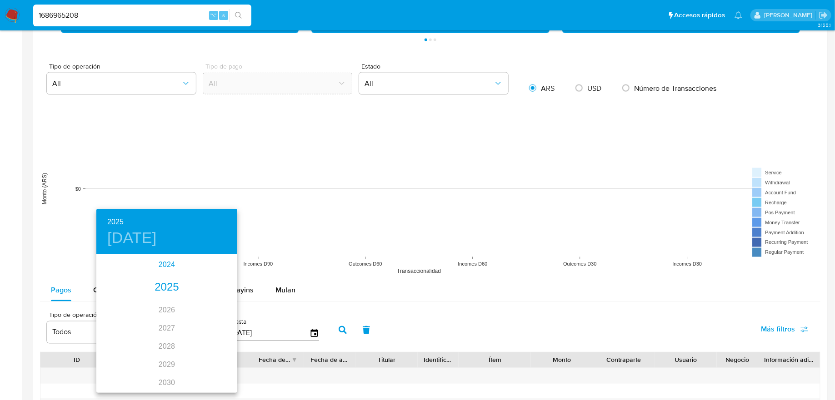
click at [168, 274] on div "2024" at bounding box center [166, 265] width 141 height 18
click at [165, 340] on div "ago." at bounding box center [166, 341] width 47 height 34
click at [224, 349] on p "25" at bounding box center [221, 351] width 7 height 9
type input "[DATE]"
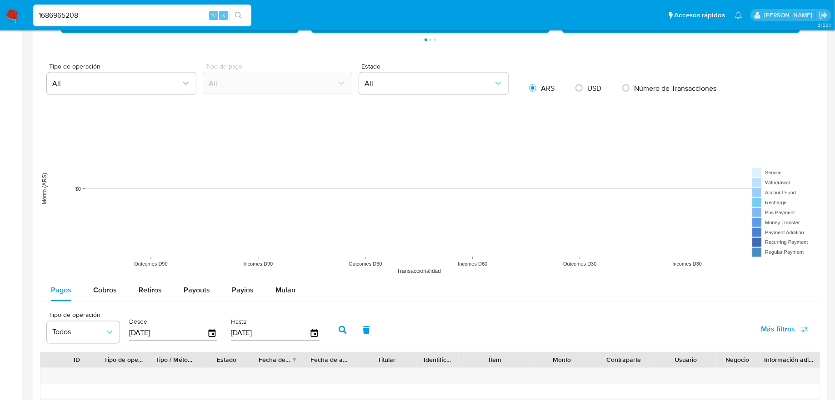
click at [339, 323] on button "button" at bounding box center [343, 331] width 24 height 22
click at [103, 292] on span "Cobros" at bounding box center [105, 290] width 24 height 10
select select "10"
click at [217, 331] on div "Desde [DATE]" at bounding box center [174, 329] width 95 height 36
click at [207, 331] on icon "button" at bounding box center [213, 334] width 16 height 16
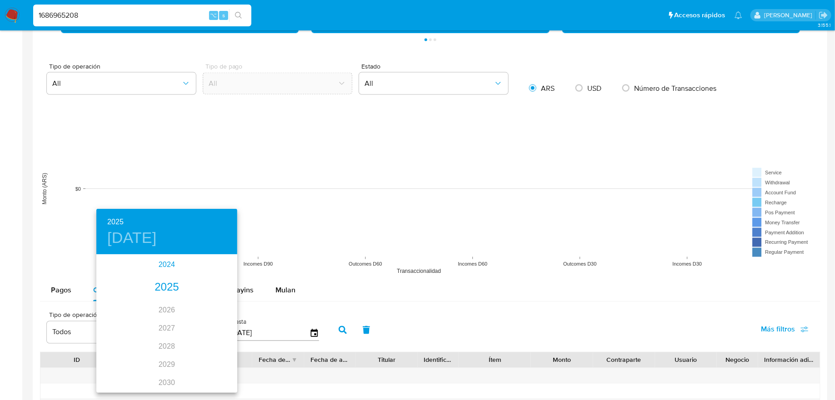
click at [165, 264] on div "2024" at bounding box center [166, 265] width 141 height 18
click at [168, 332] on div "ago." at bounding box center [166, 341] width 47 height 34
click at [225, 358] on button "25" at bounding box center [221, 352] width 16 height 16
type input "[DATE]"
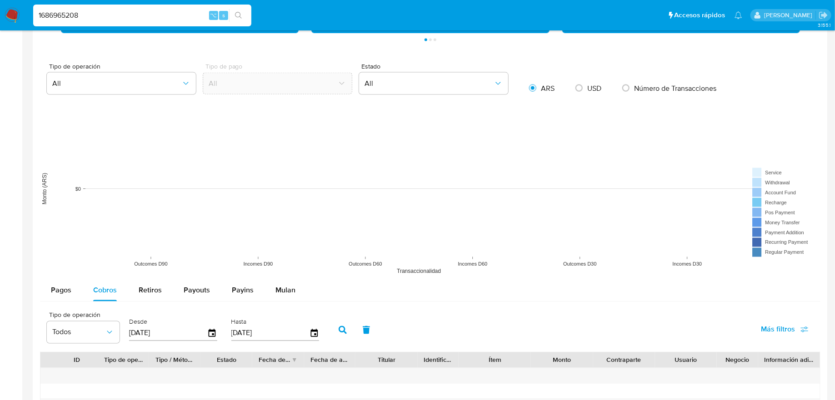
click at [336, 333] on button "button" at bounding box center [343, 331] width 24 height 22
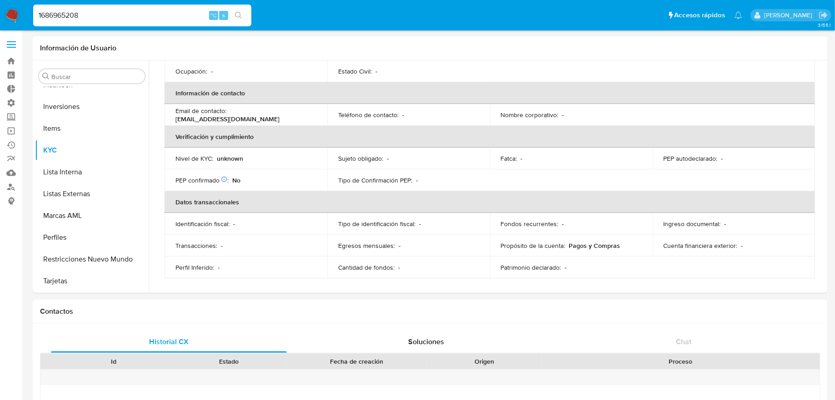
scroll to position [0, 0]
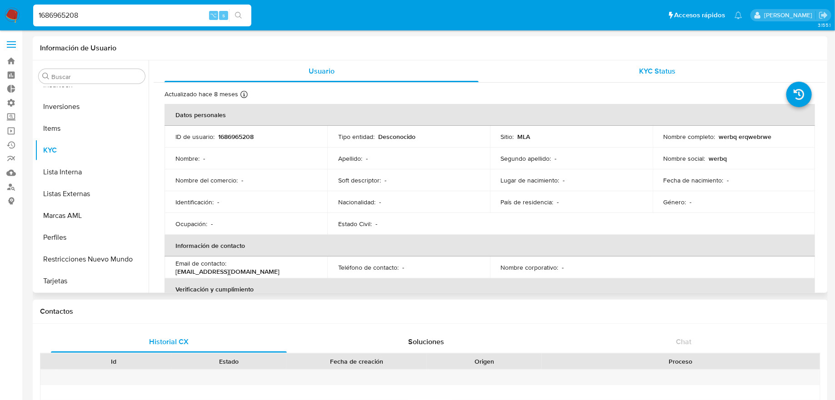
click at [563, 73] on div "KYC Status" at bounding box center [657, 71] width 314 height 22
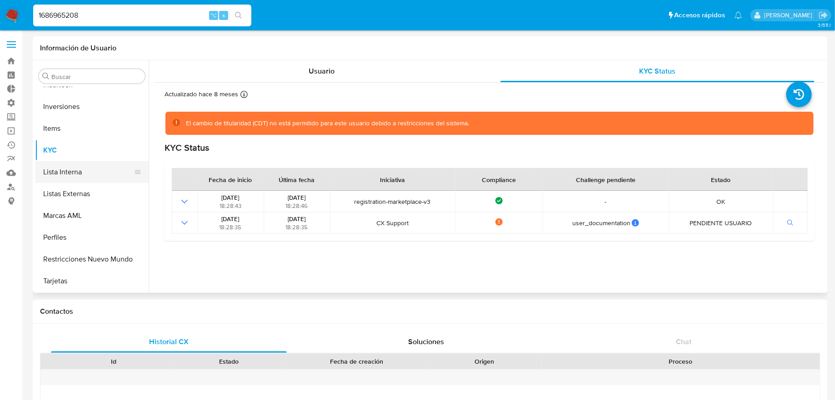
click at [111, 180] on button "Lista Interna" at bounding box center [88, 172] width 106 height 22
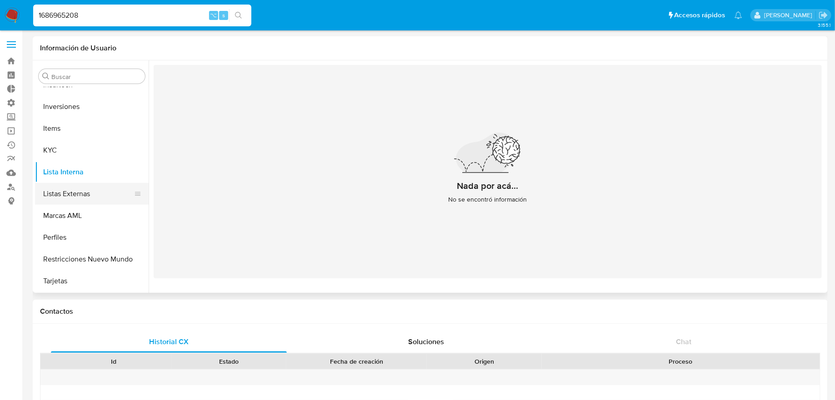
click at [112, 195] on button "Listas Externas" at bounding box center [88, 194] width 106 height 22
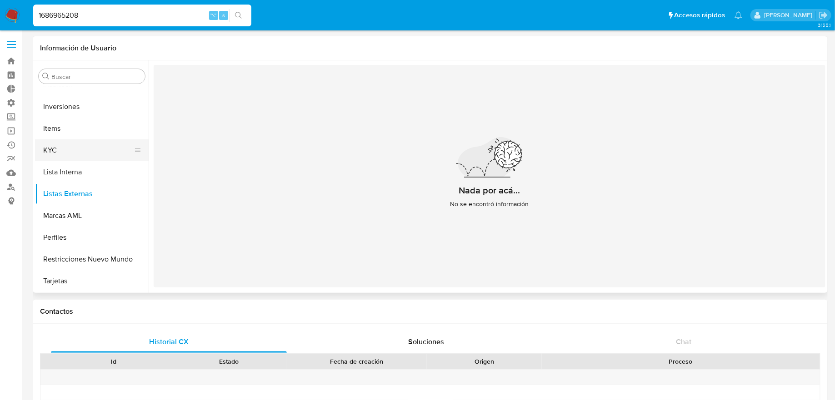
click at [105, 155] on button "KYC" at bounding box center [88, 151] width 106 height 22
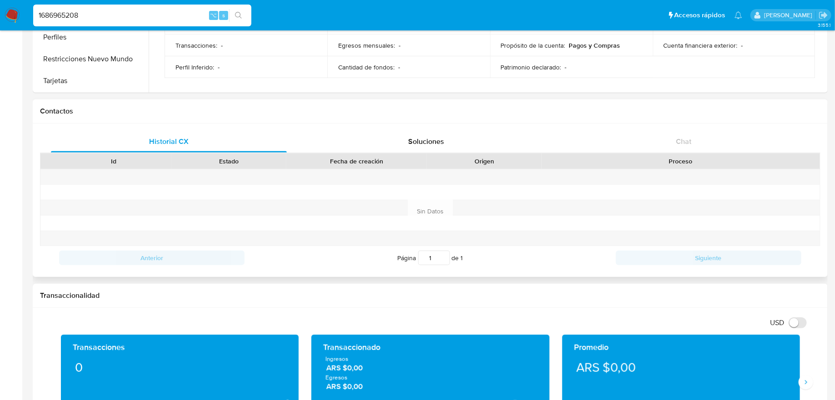
scroll to position [196, 0]
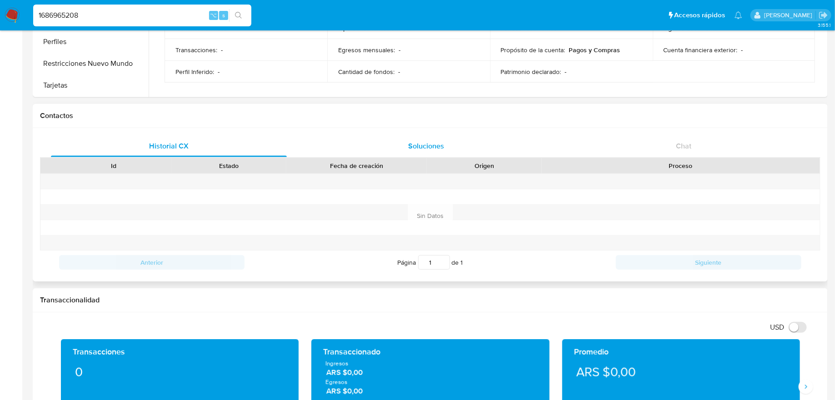
click at [368, 146] on div "Soluciones" at bounding box center [427, 146] width 236 height 22
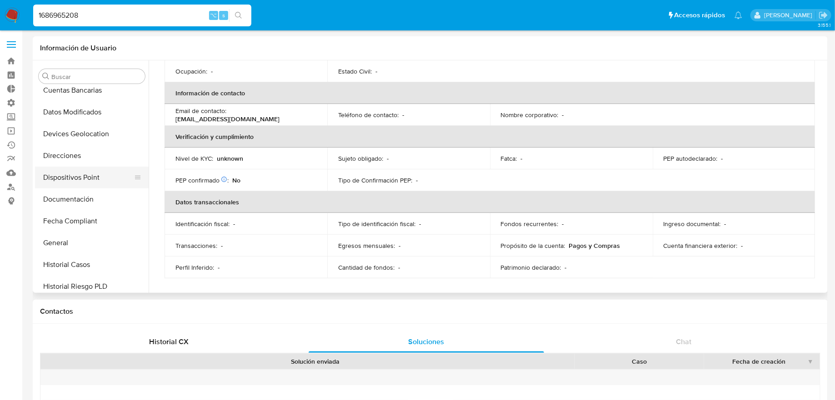
scroll to position [130, 0]
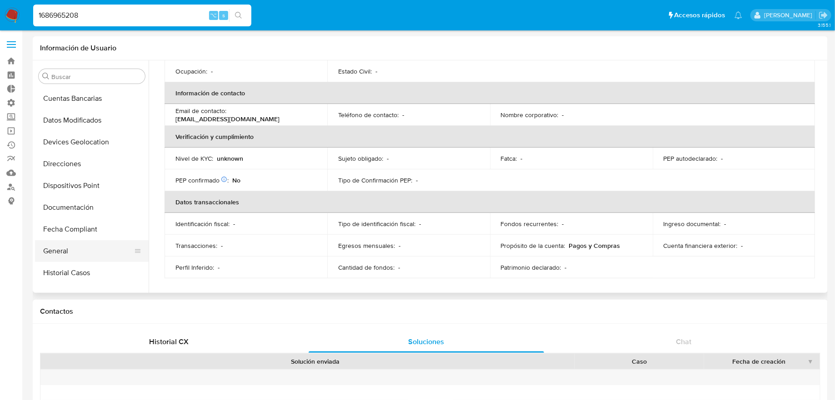
click at [95, 251] on button "General" at bounding box center [88, 251] width 106 height 22
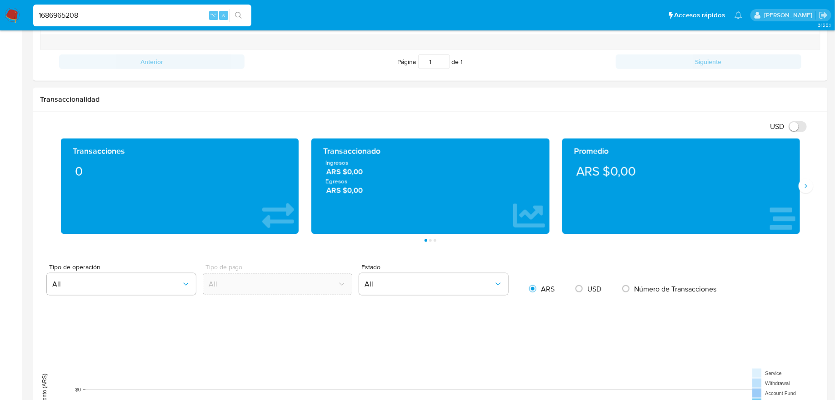
scroll to position [639, 0]
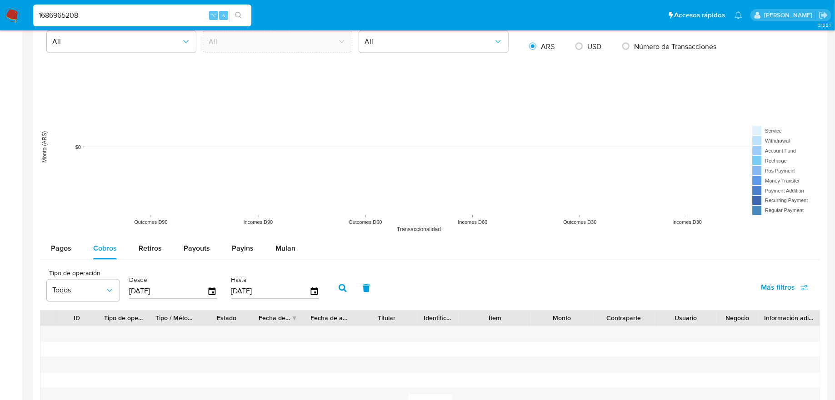
click at [154, 23] on div "1686965208 ⌥ s" at bounding box center [142, 16] width 218 height 22
click at [154, 19] on input "1686965208" at bounding box center [142, 16] width 218 height 12
paste input "32384697"
type input "32384697"
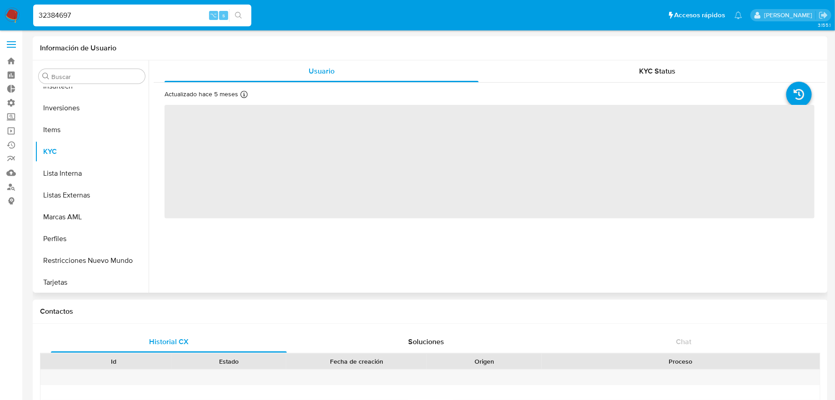
scroll to position [428, 0]
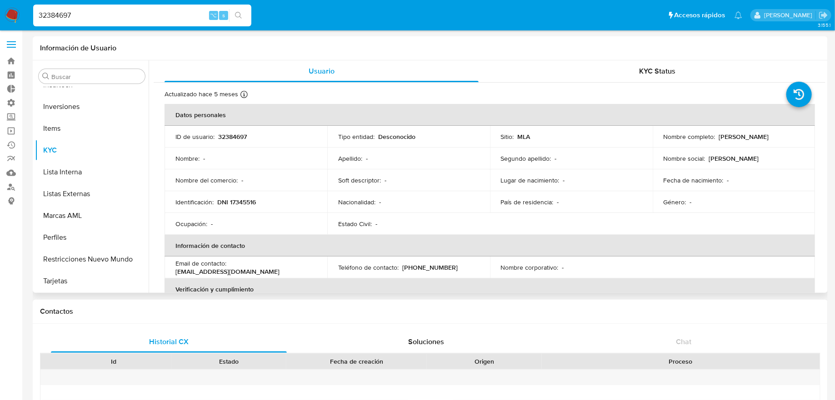
select select "10"
click at [93, 252] on button "Restricciones Nuevo Mundo" at bounding box center [88, 260] width 106 height 22
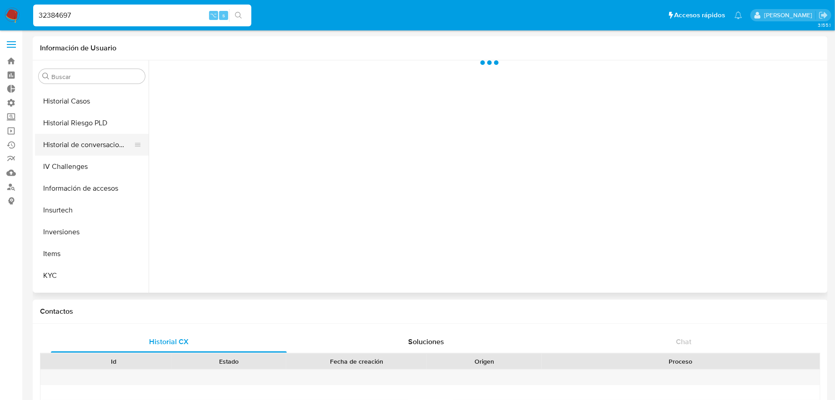
scroll to position [294, 0]
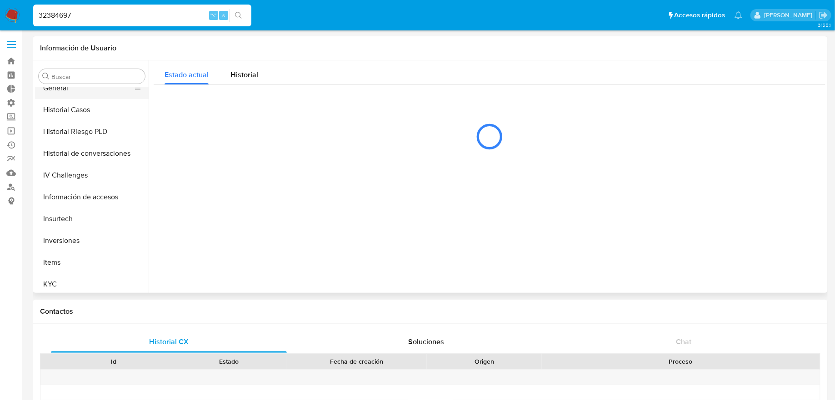
click at [94, 94] on button "General" at bounding box center [88, 88] width 106 height 22
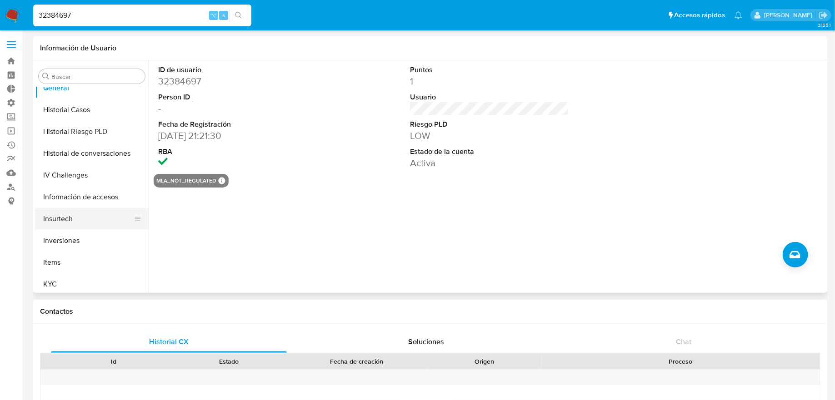
scroll to position [385, 0]
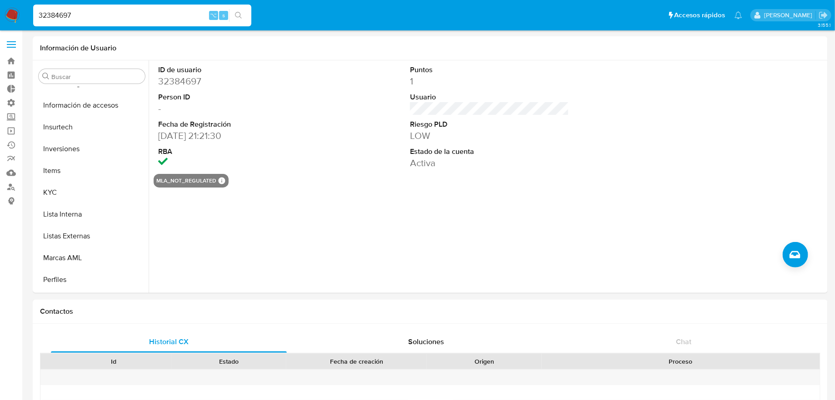
click at [181, 18] on input "32384697" at bounding box center [142, 16] width 218 height 12
paste input "1025001190"
type input "1025001190"
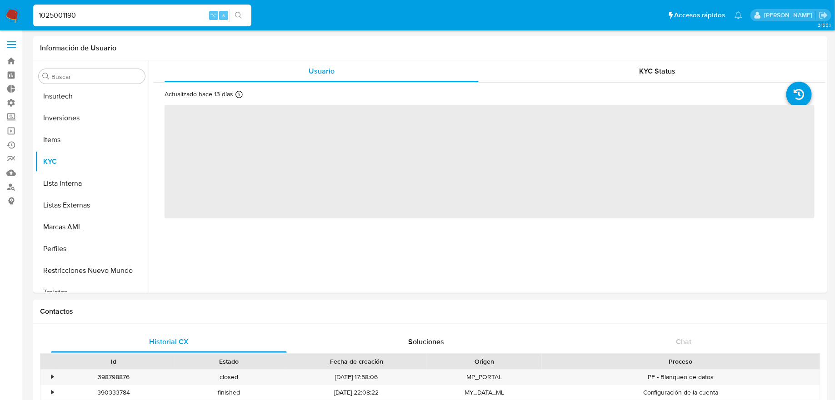
scroll to position [428, 0]
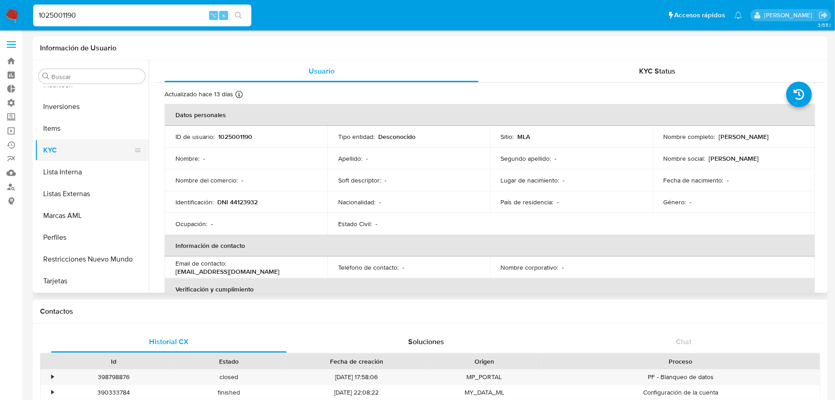
select select "10"
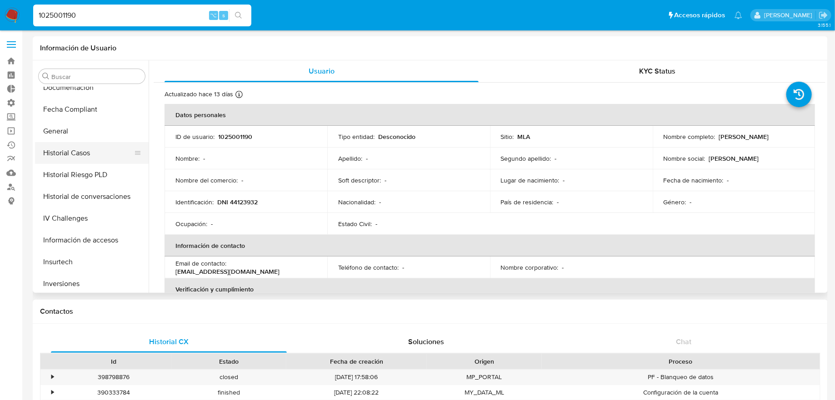
scroll to position [245, 0]
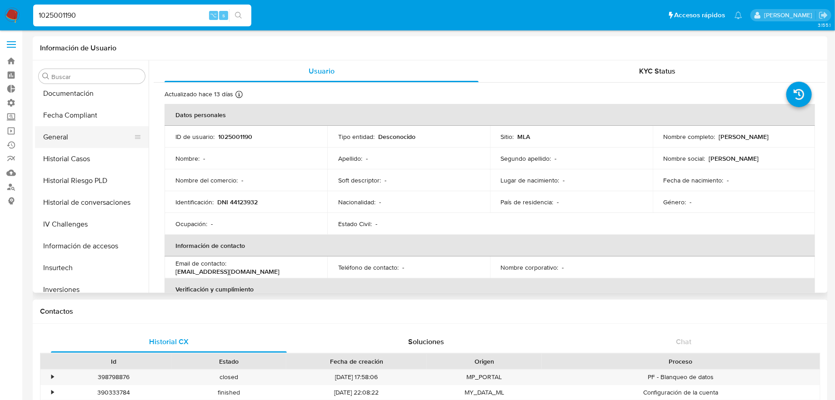
click at [84, 136] on button "General" at bounding box center [88, 137] width 106 height 22
